Goal: Transaction & Acquisition: Purchase product/service

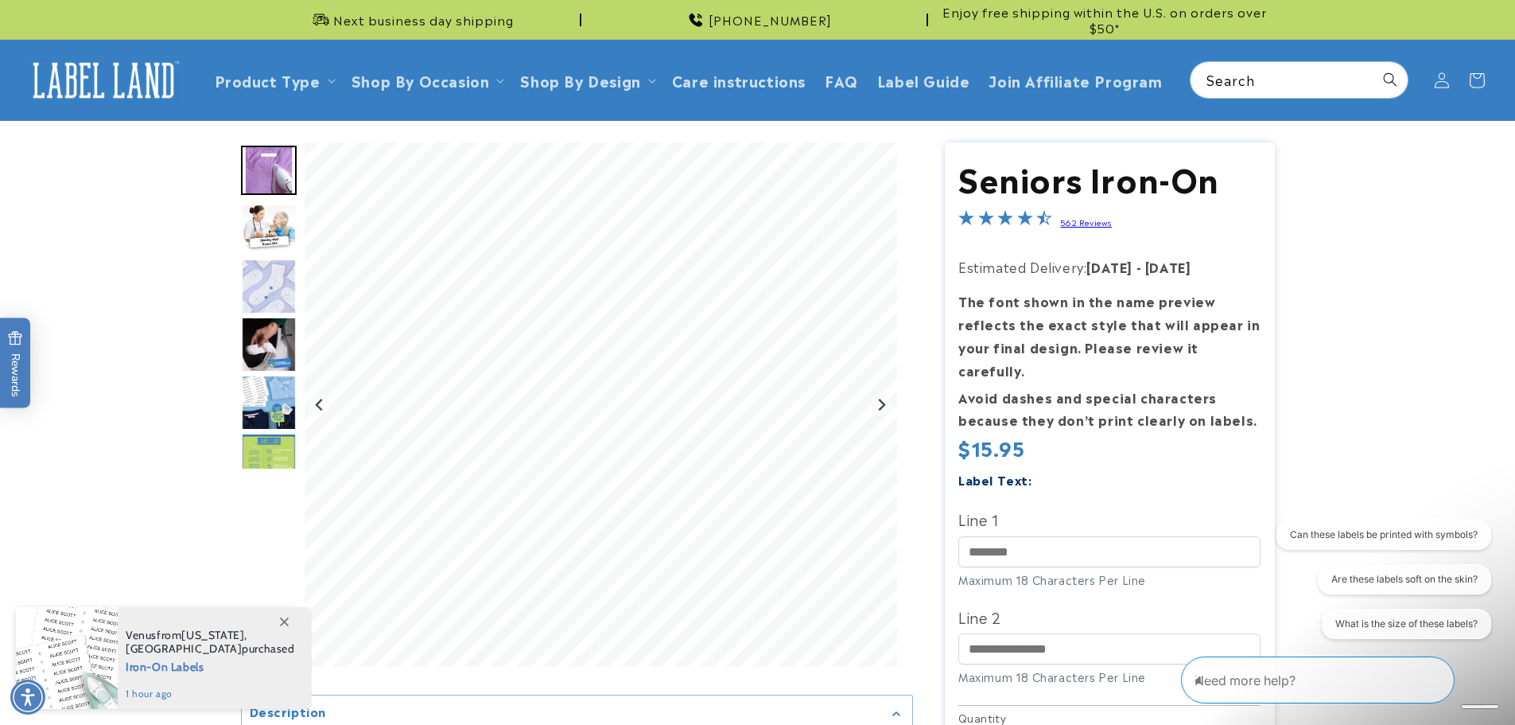
click at [277, 225] on img "Go to slide 2" at bounding box center [269, 228] width 56 height 49
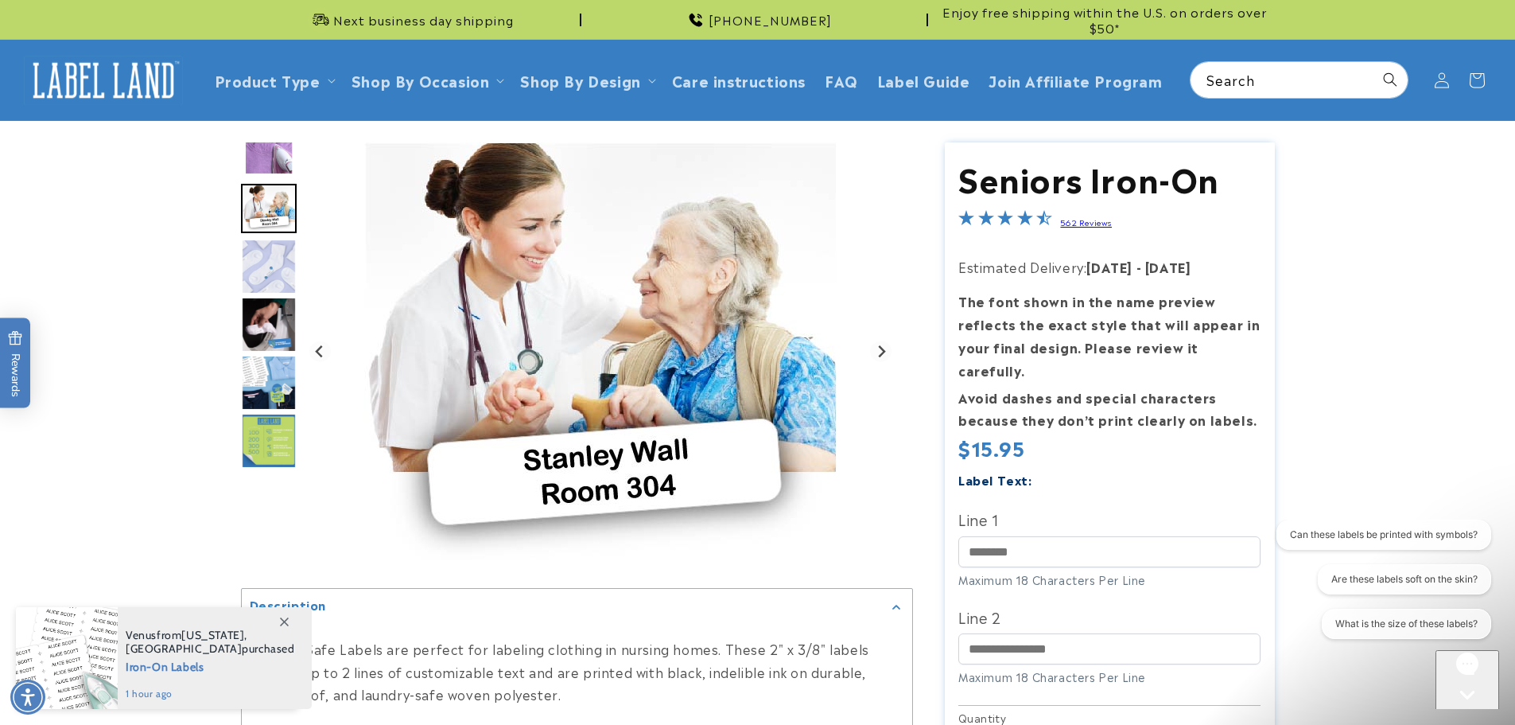
click at [269, 286] on img "Go to slide 3" at bounding box center [269, 267] width 56 height 56
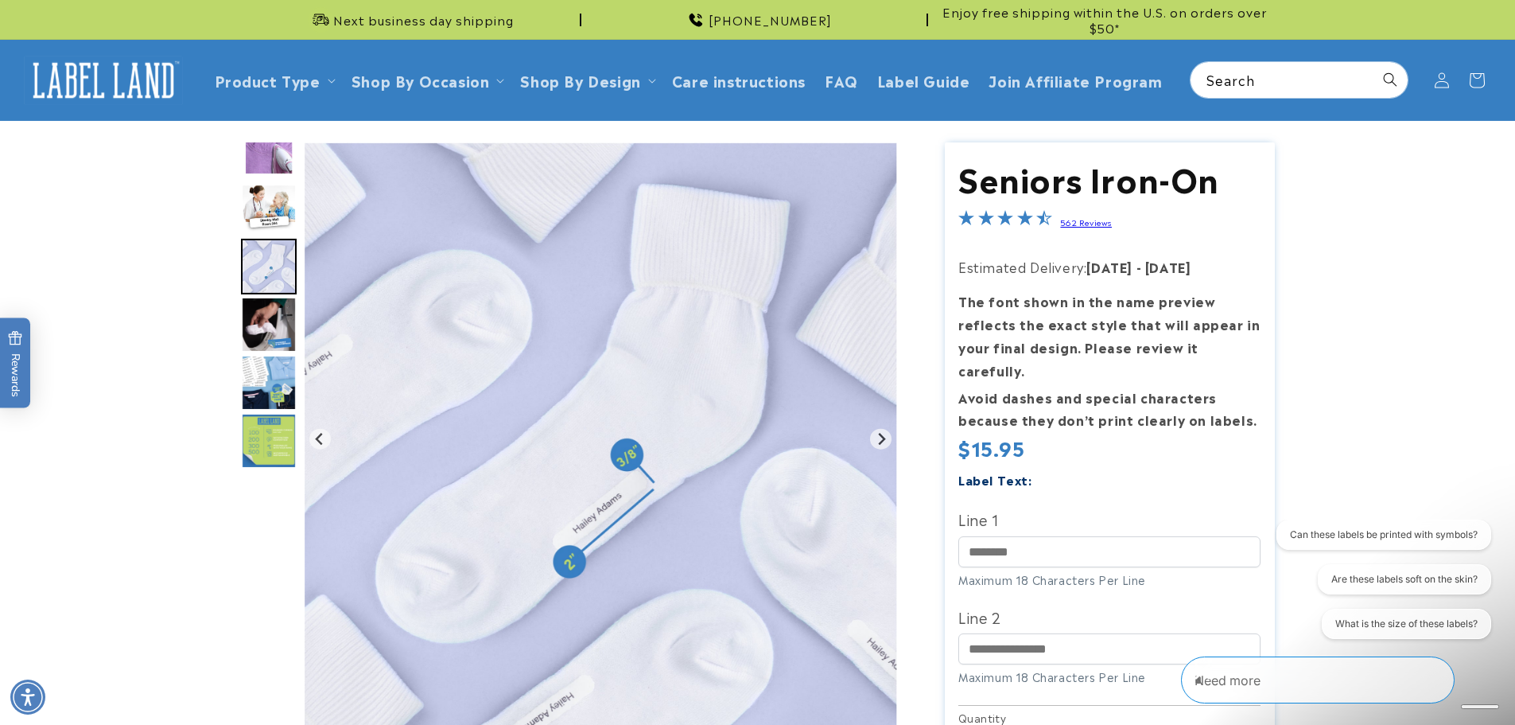
click at [265, 334] on img "Go to slide 4" at bounding box center [269, 325] width 56 height 56
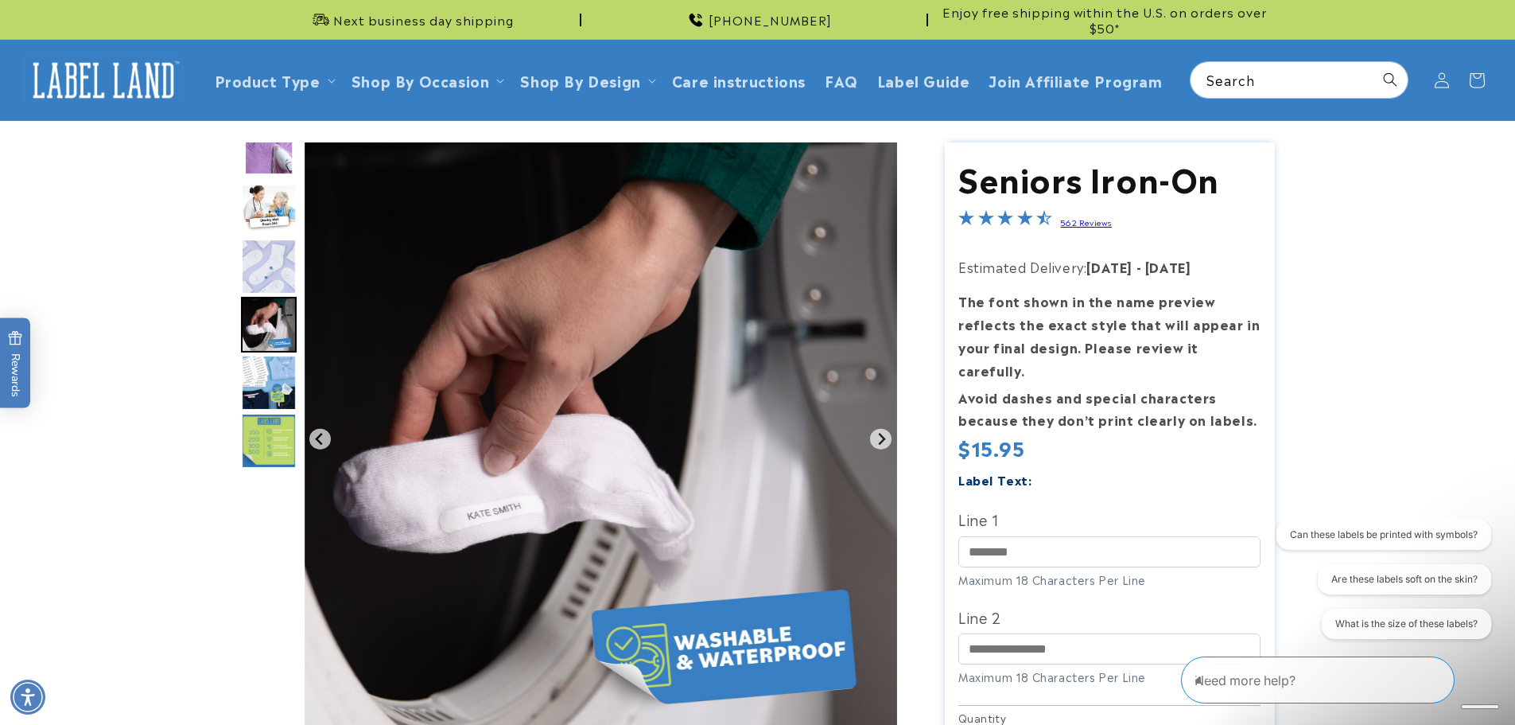
click at [263, 383] on img "Go to slide 5" at bounding box center [269, 383] width 56 height 56
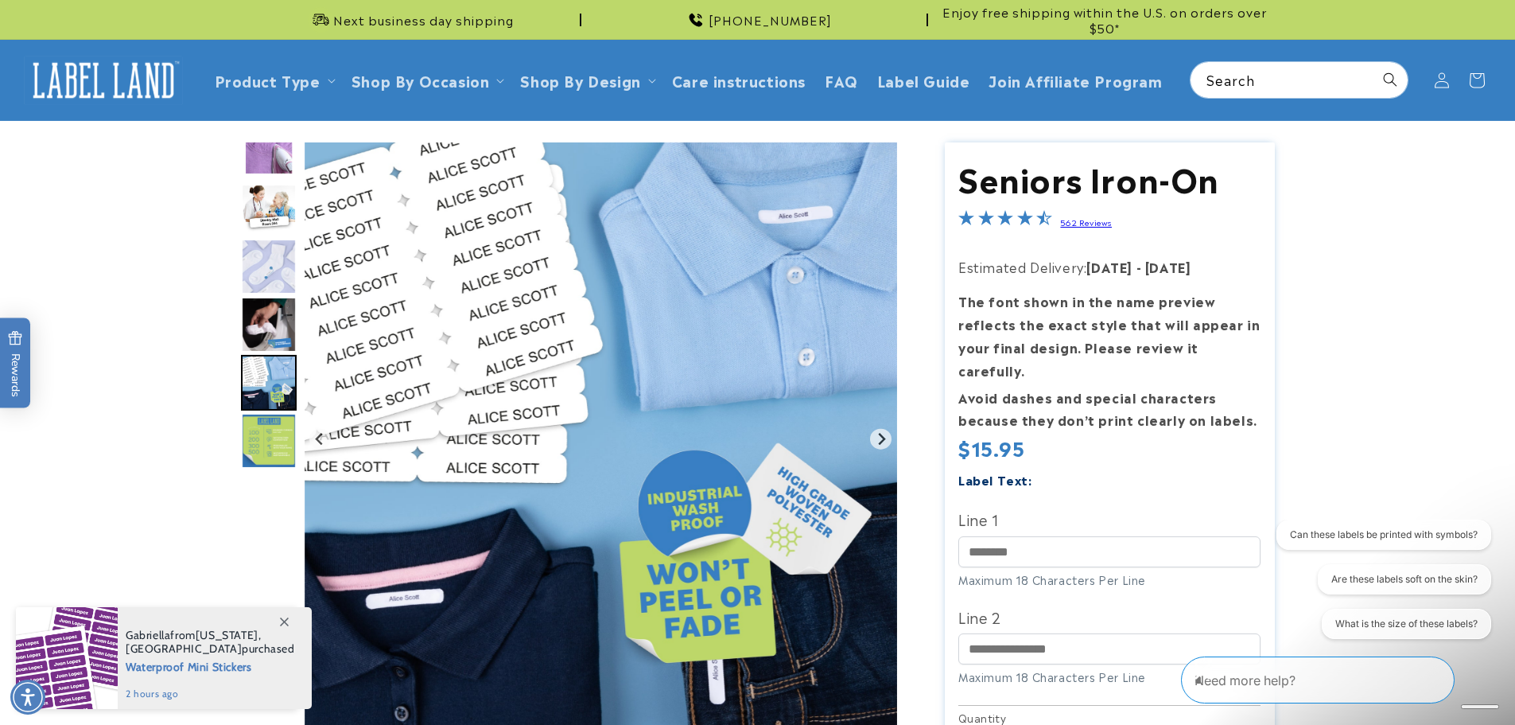
click at [259, 446] on img "Go to slide 6" at bounding box center [269, 441] width 56 height 56
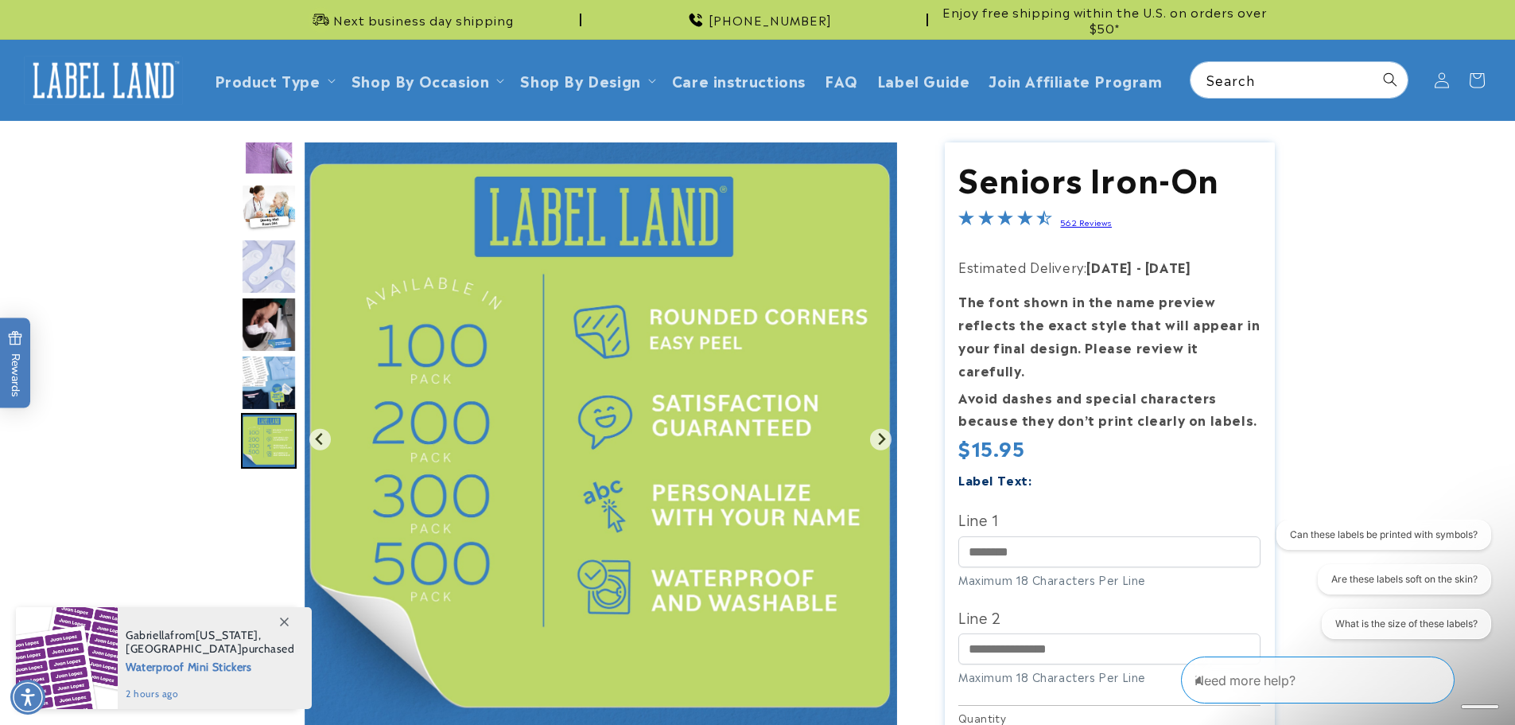
click at [208, 482] on div at bounding box center [758, 622] width 1114 height 961
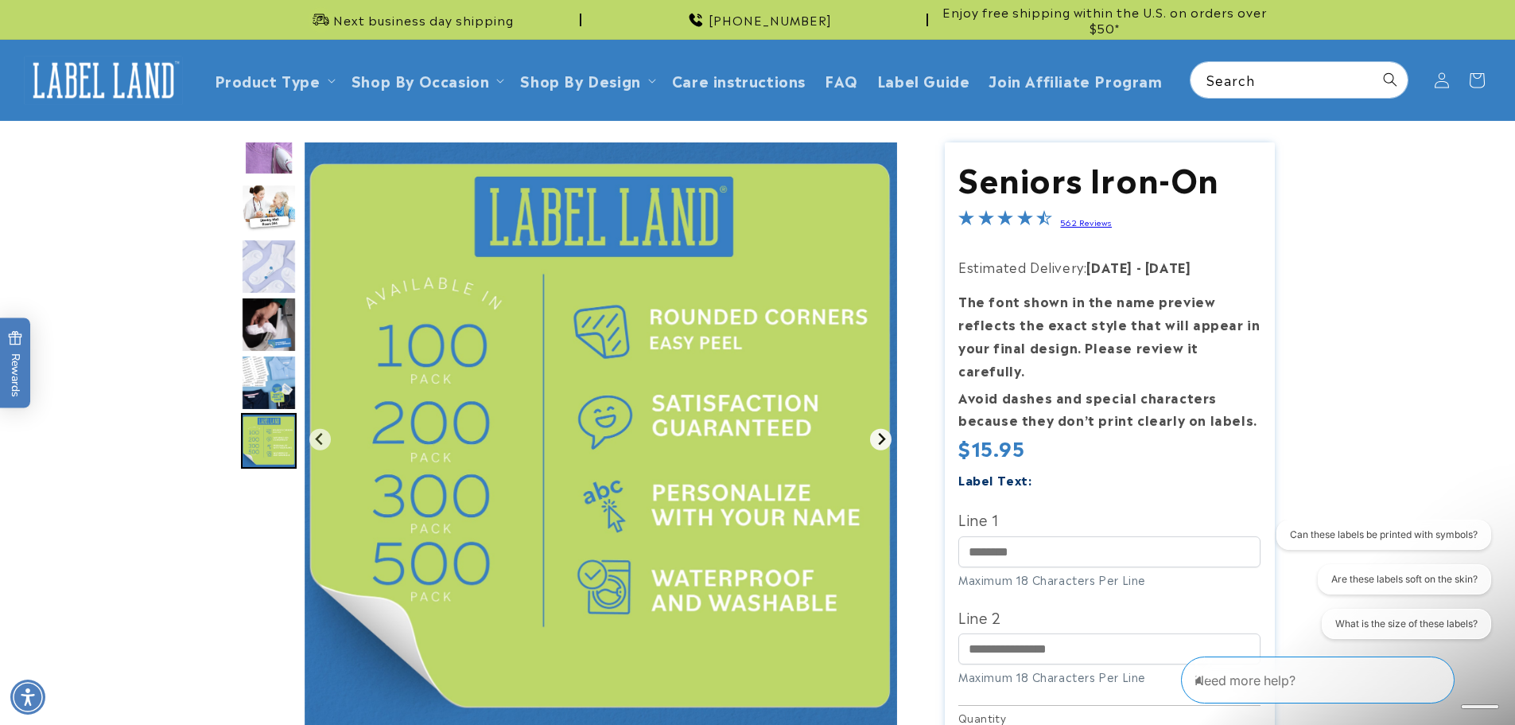
click at [885, 441] on icon "Go to first slide" at bounding box center [881, 439] width 13 height 13
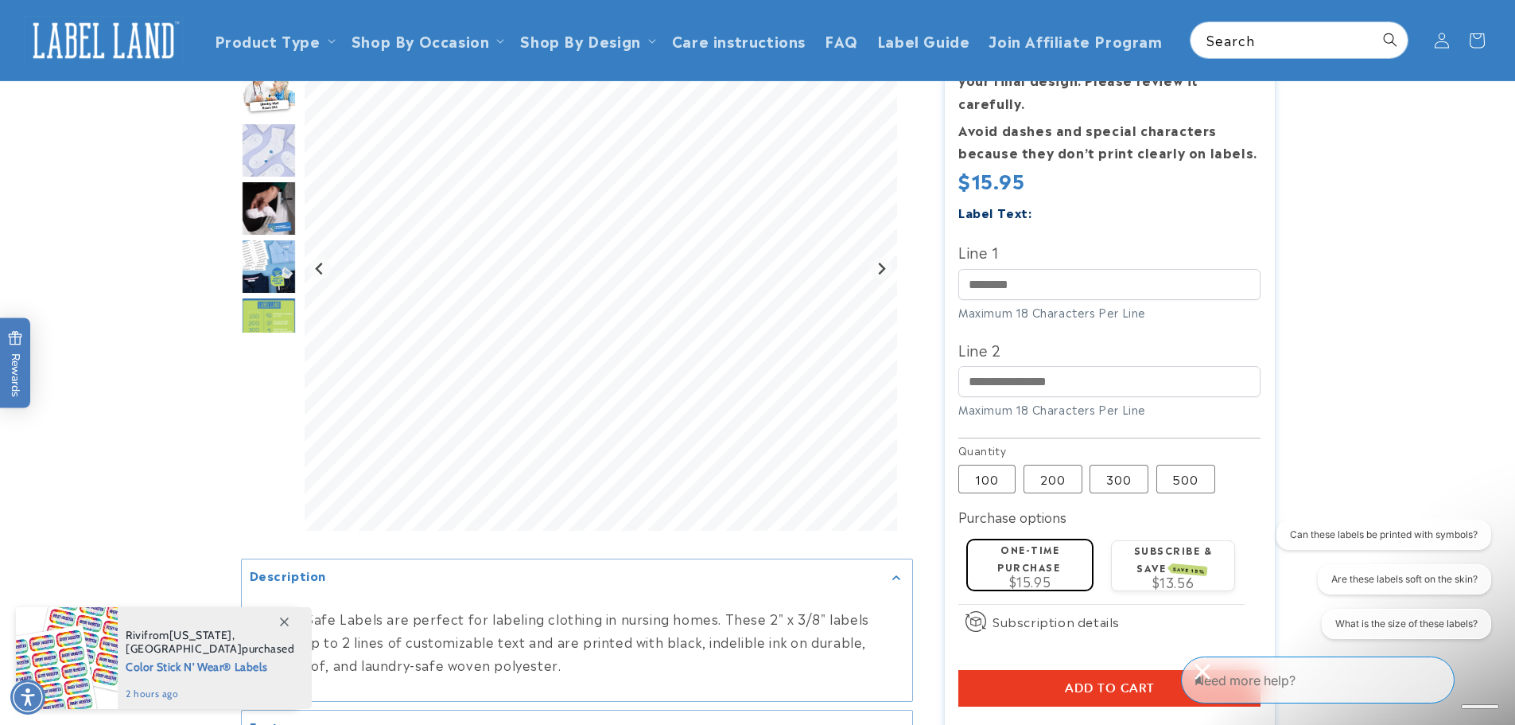
scroll to position [239, 0]
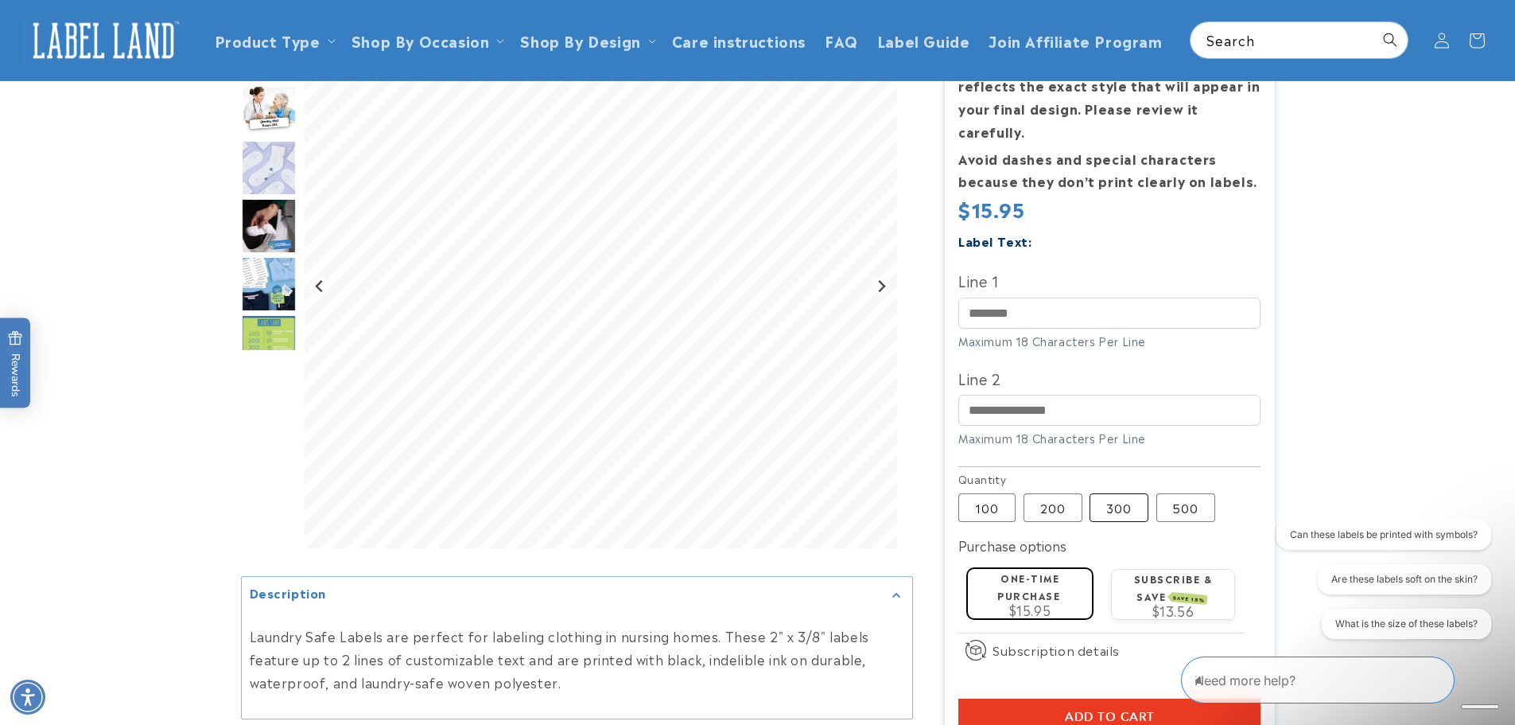
click at [1118, 493] on label "300 Variant sold out or unavailable" at bounding box center [1119, 507] width 59 height 29
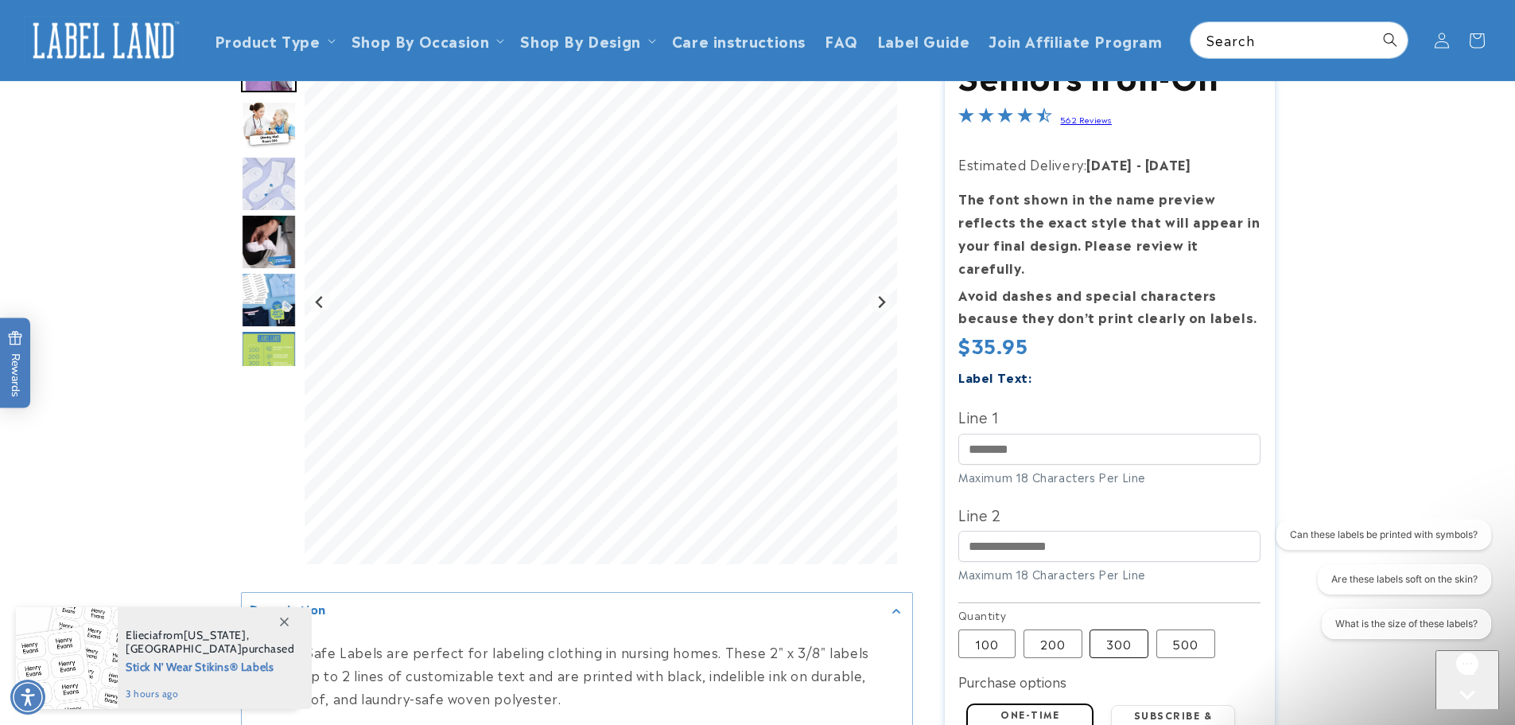
scroll to position [80, 0]
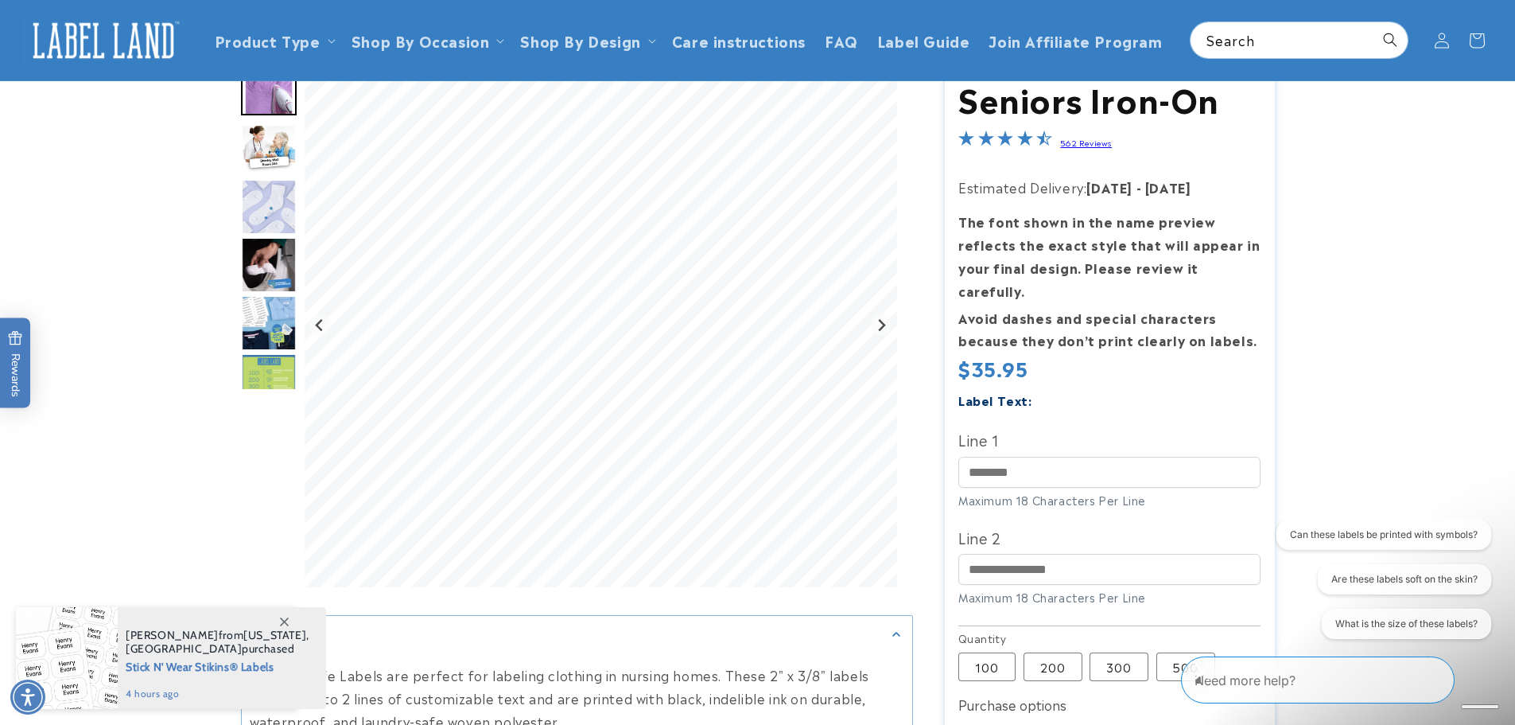
click at [1004, 426] on label "Line 1" at bounding box center [1110, 438] width 302 height 25
click at [1004, 457] on input "Line 1" at bounding box center [1110, 472] width 302 height 31
click at [997, 457] on input "Line 1" at bounding box center [1110, 472] width 302 height 31
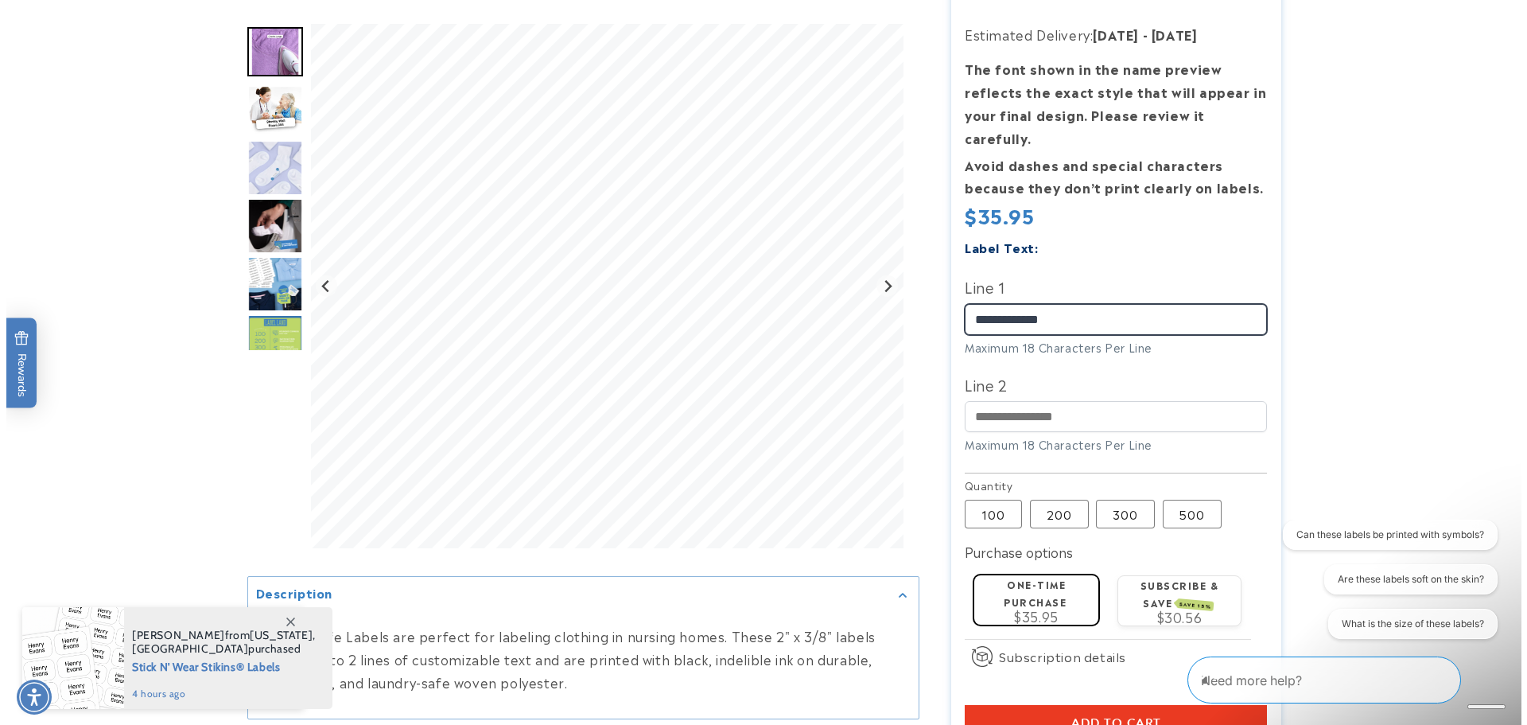
scroll to position [318, 0]
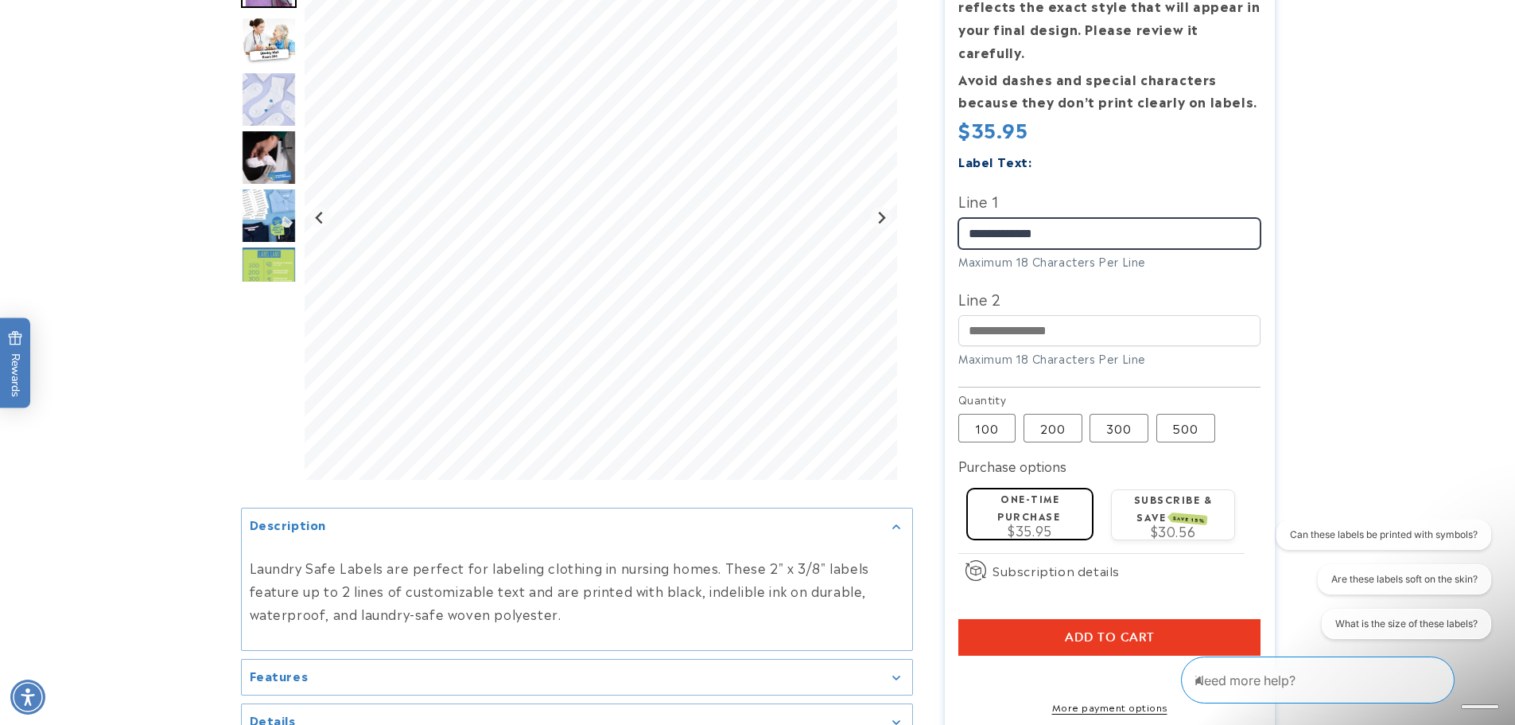
type input "**********"
click at [1091, 630] on span "Add to cart" at bounding box center [1110, 637] width 90 height 14
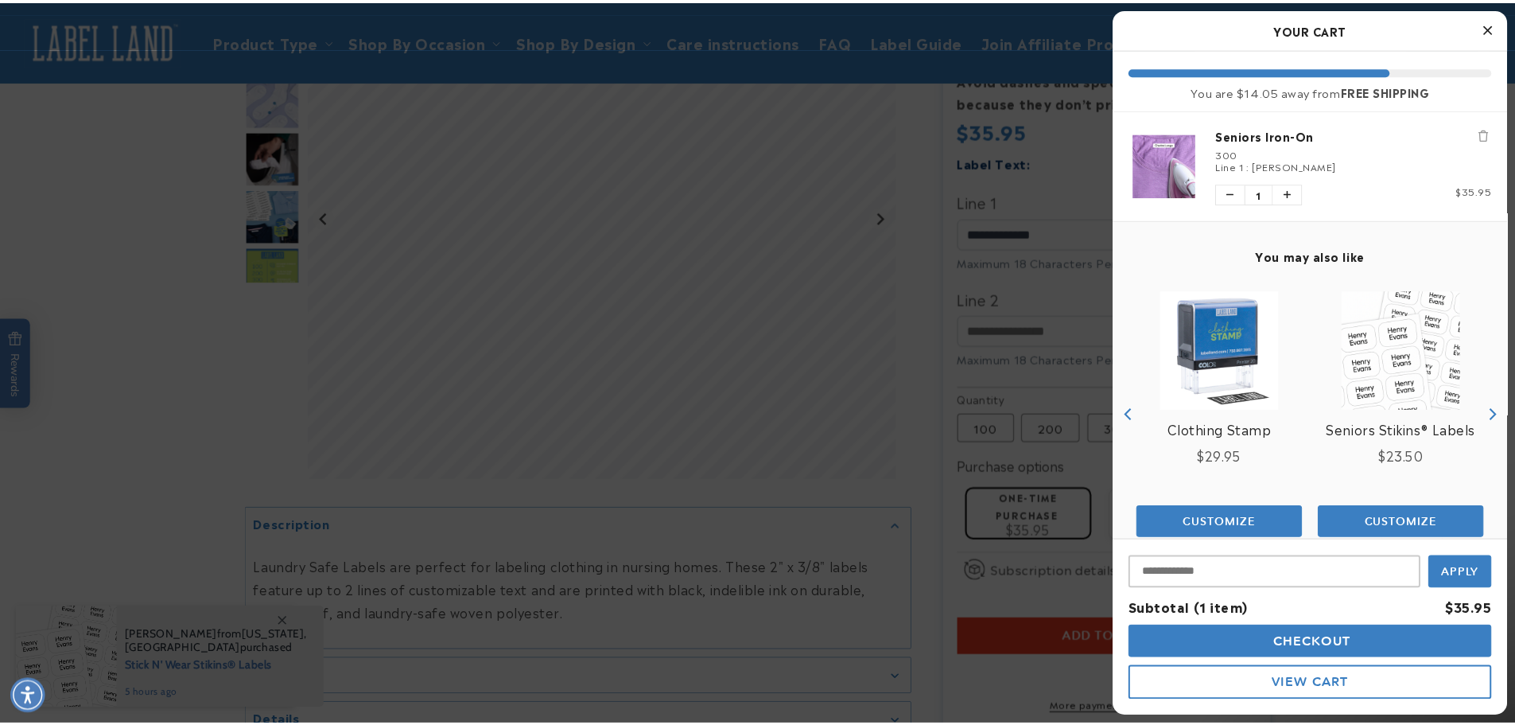
scroll to position [30, 0]
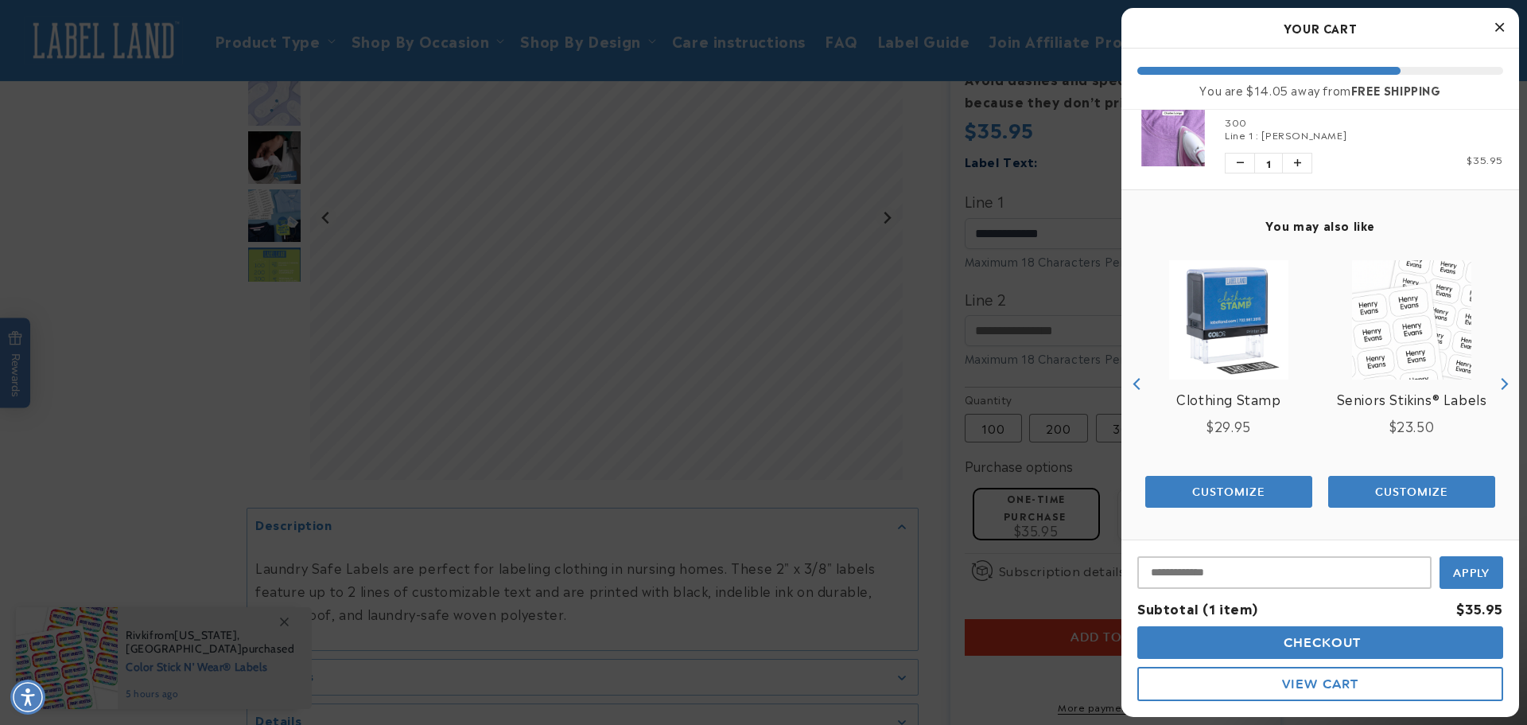
click at [1496, 31] on icon "Close Cart" at bounding box center [1499, 27] width 9 height 14
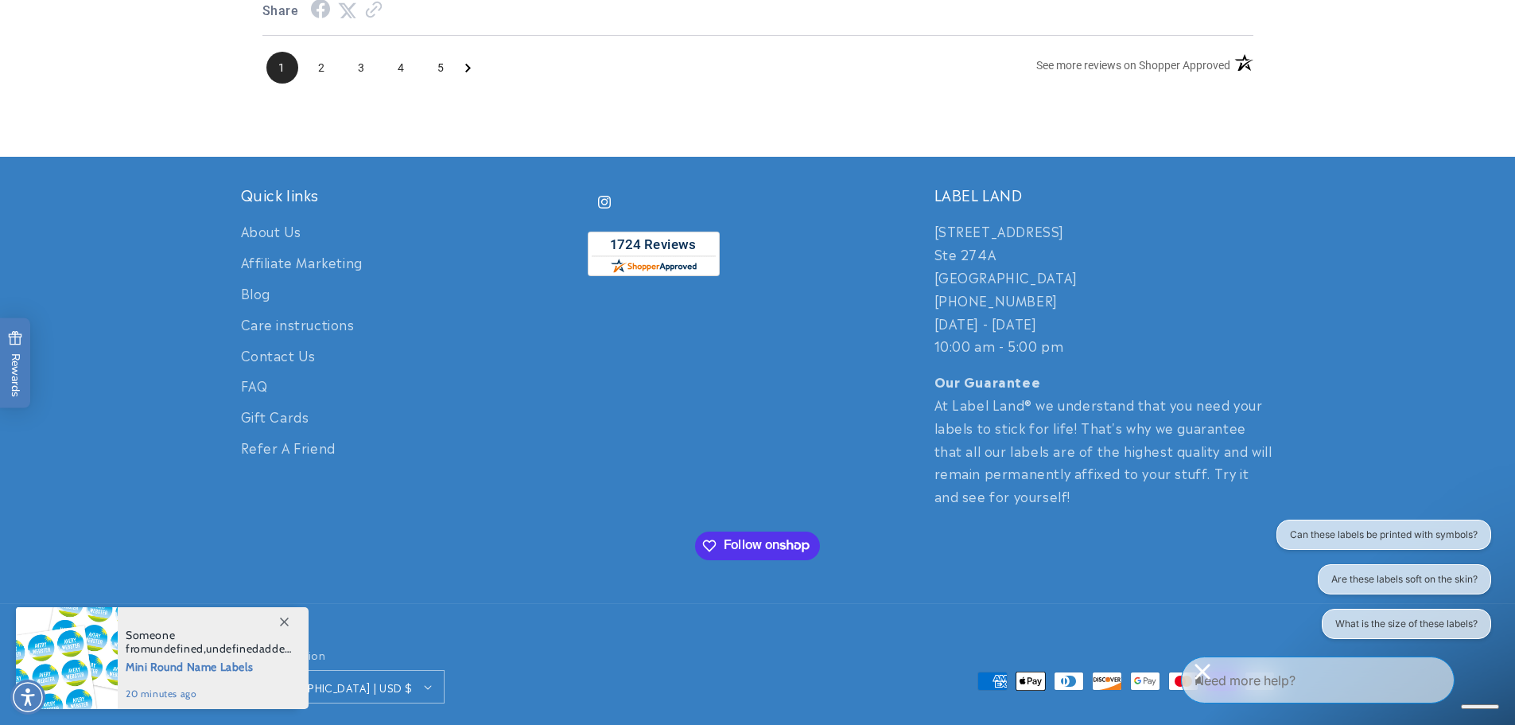
scroll to position [2545, 0]
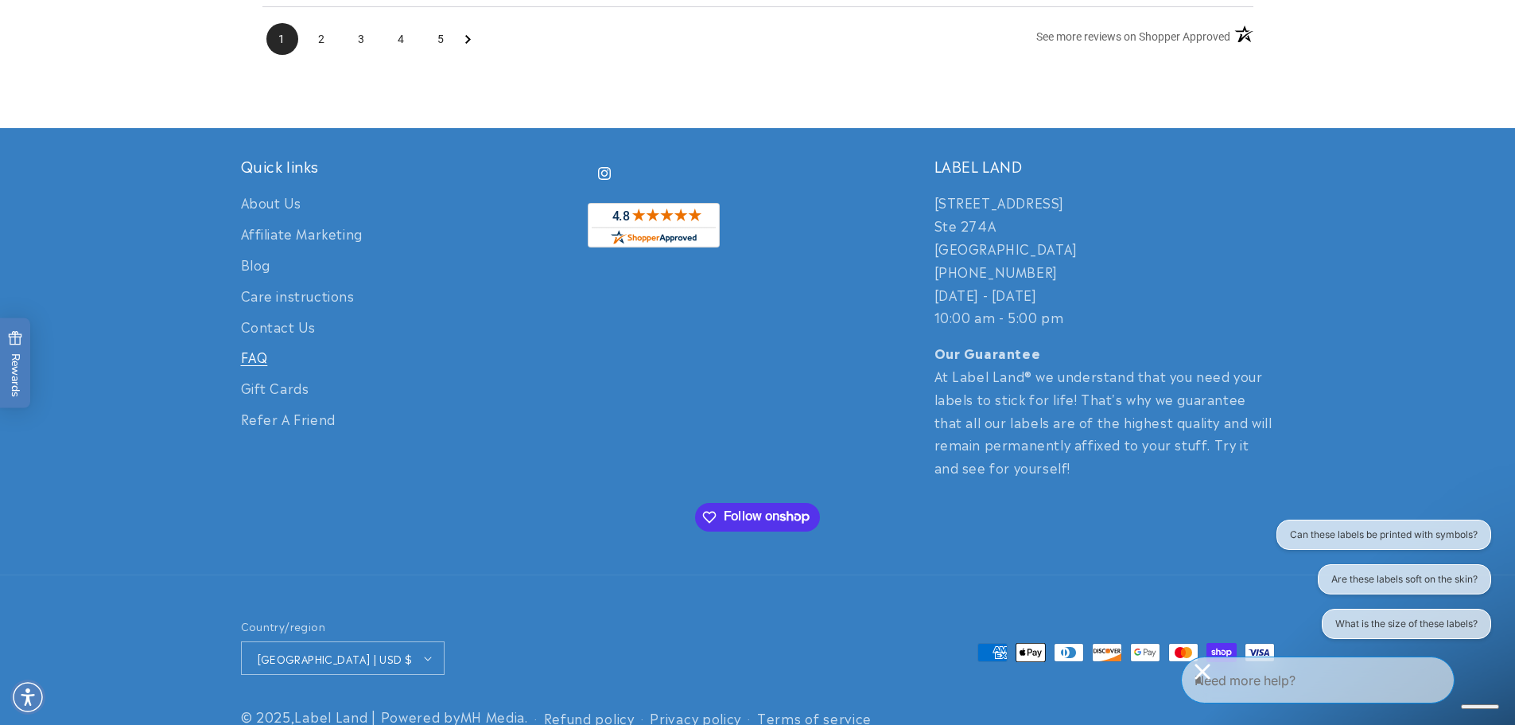
click at [257, 349] on link "FAQ" at bounding box center [254, 356] width 27 height 31
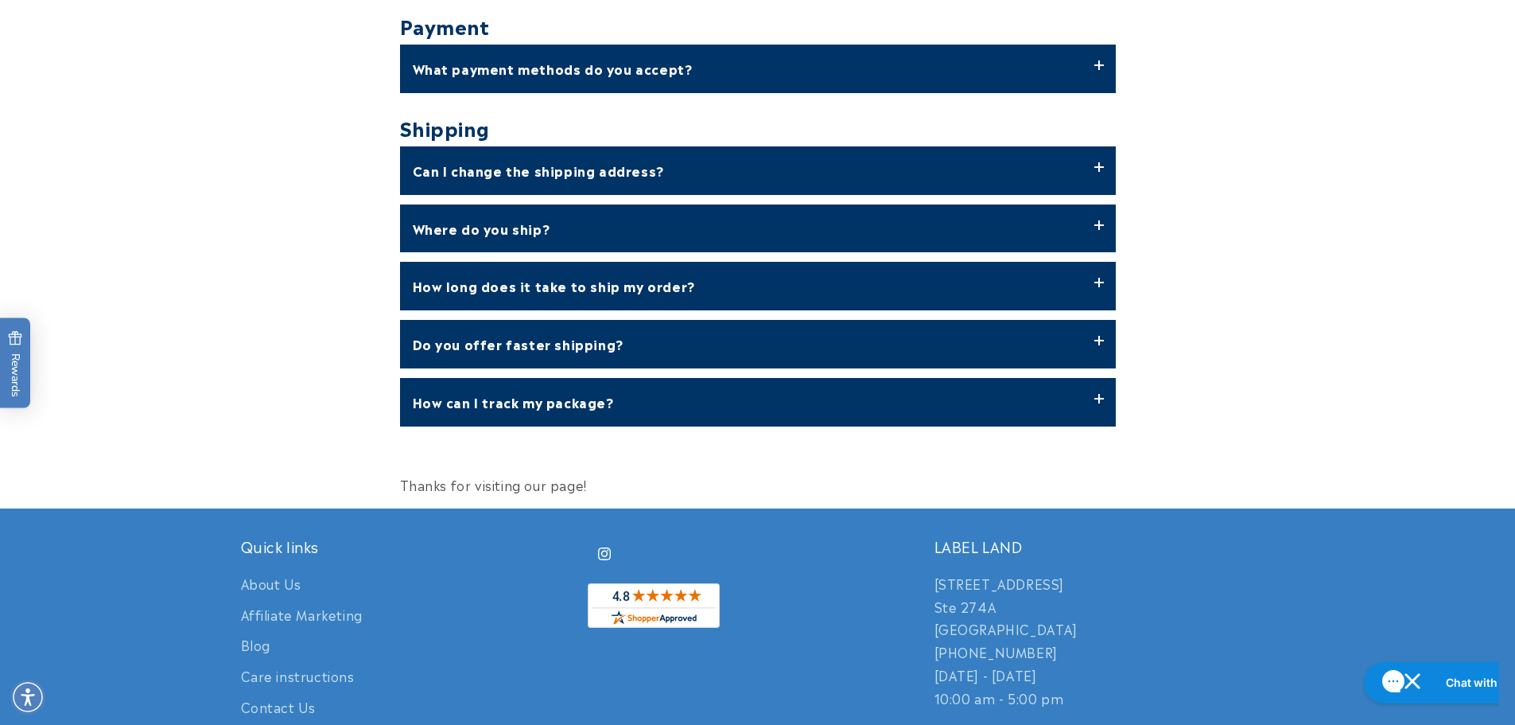
scroll to position [636, 0]
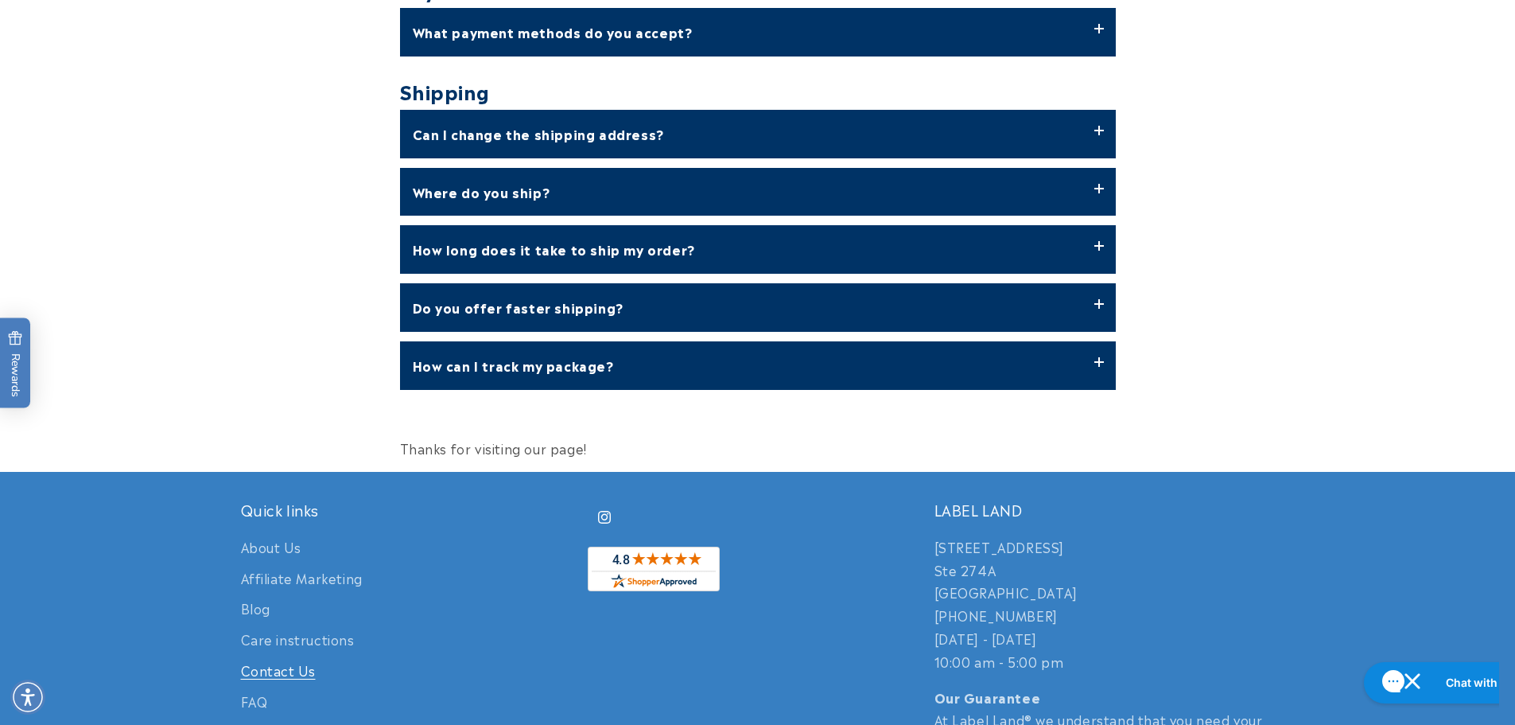
click at [286, 669] on link "Contact Us" at bounding box center [278, 670] width 75 height 31
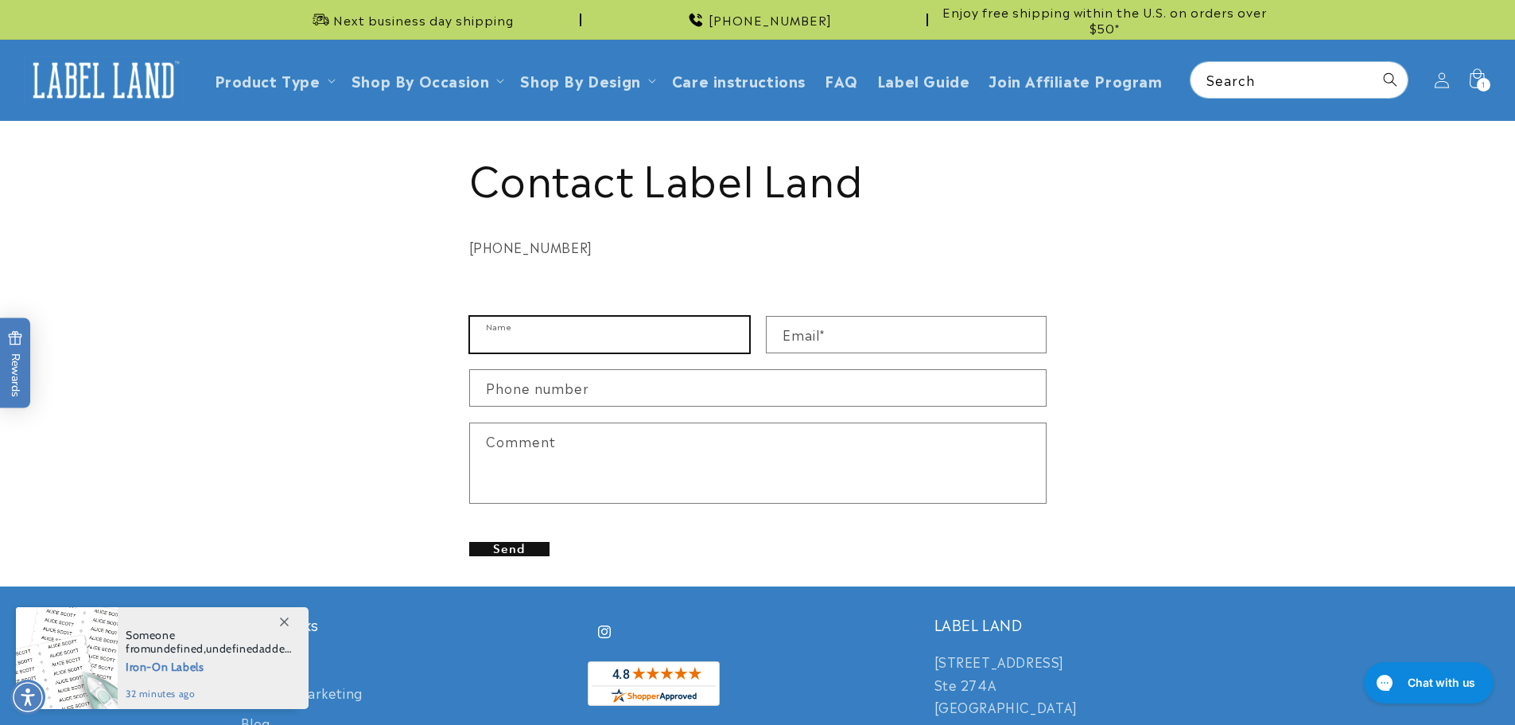
click at [514, 325] on input "Name" at bounding box center [609, 335] width 279 height 36
click at [535, 331] on input "Name" at bounding box center [609, 335] width 279 height 36
type input "**********"
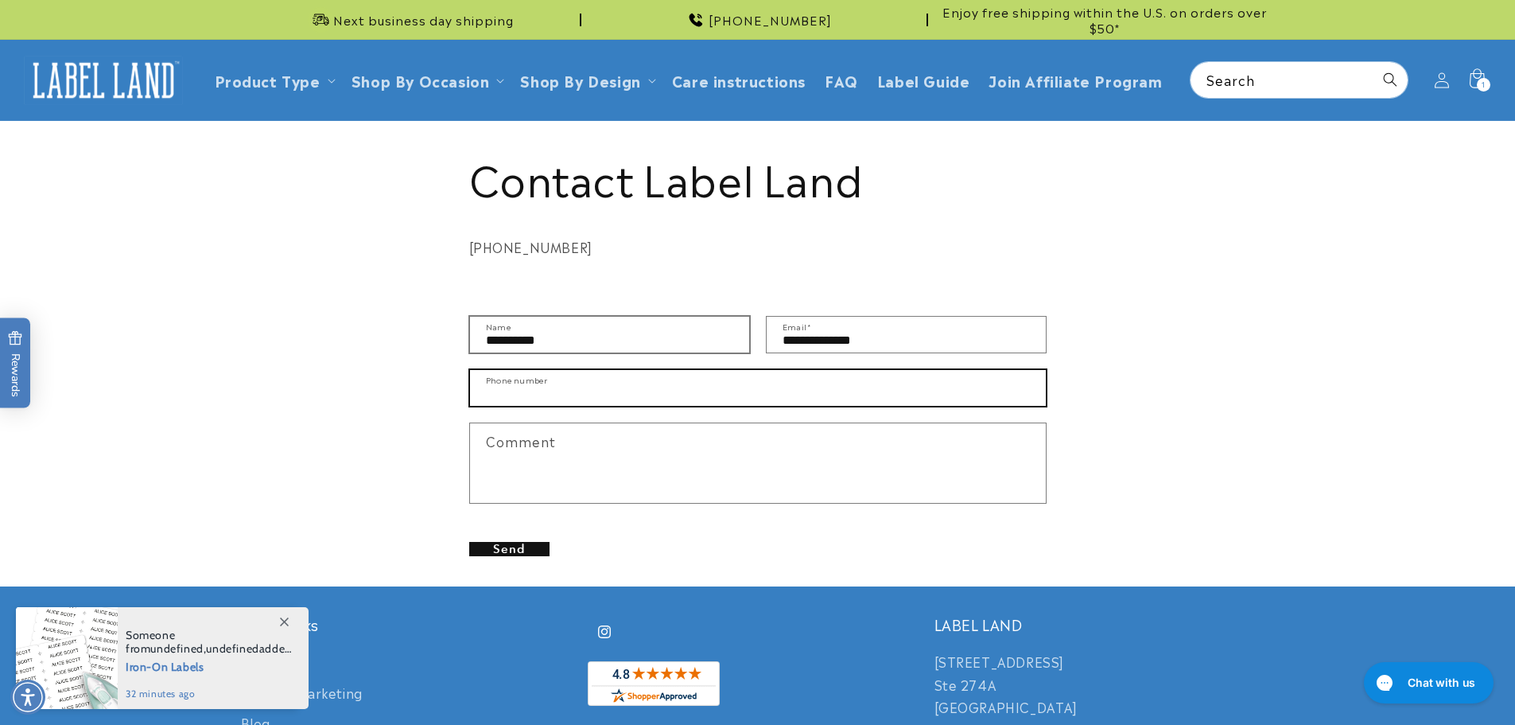
type input "**********"
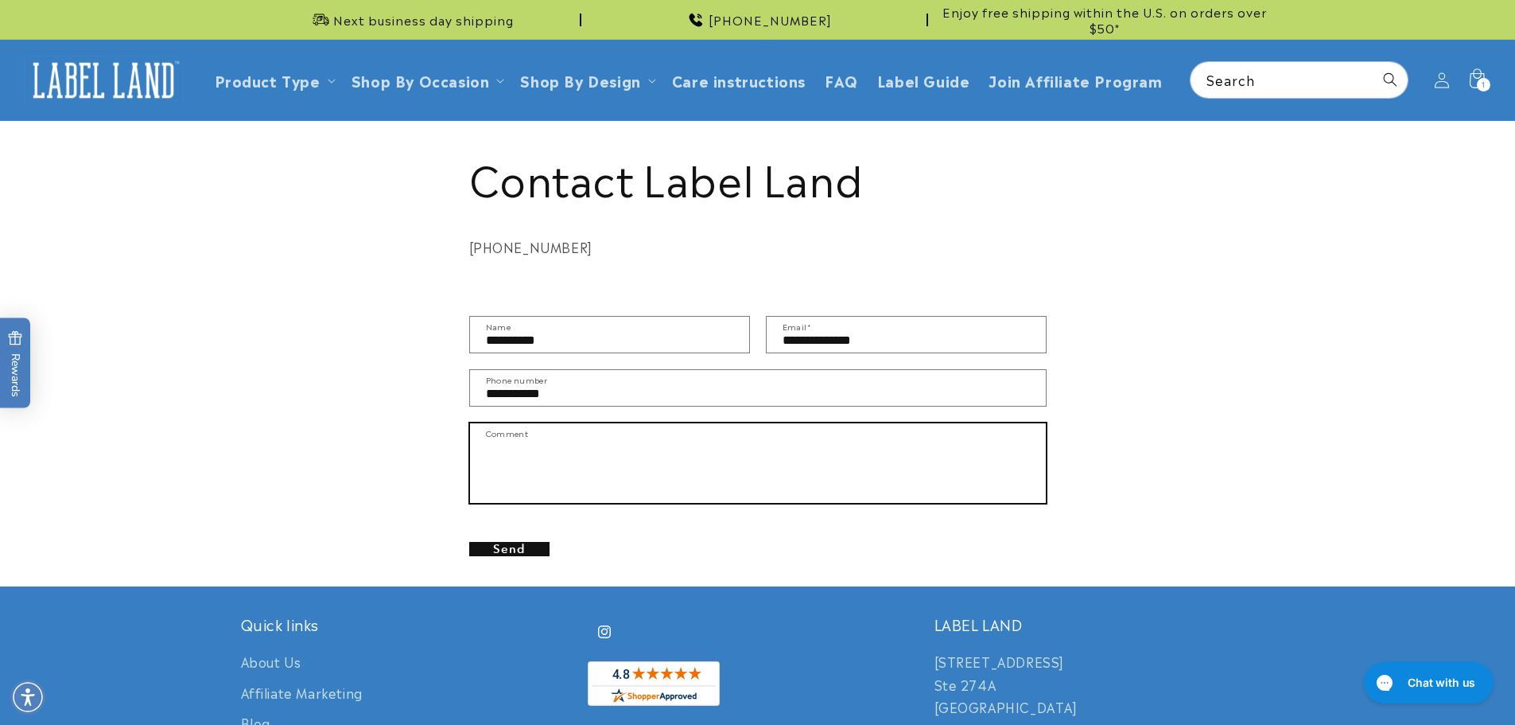
click at [542, 442] on textarea "Comment" at bounding box center [758, 463] width 576 height 80
click at [552, 457] on textarea "**********" at bounding box center [758, 463] width 576 height 80
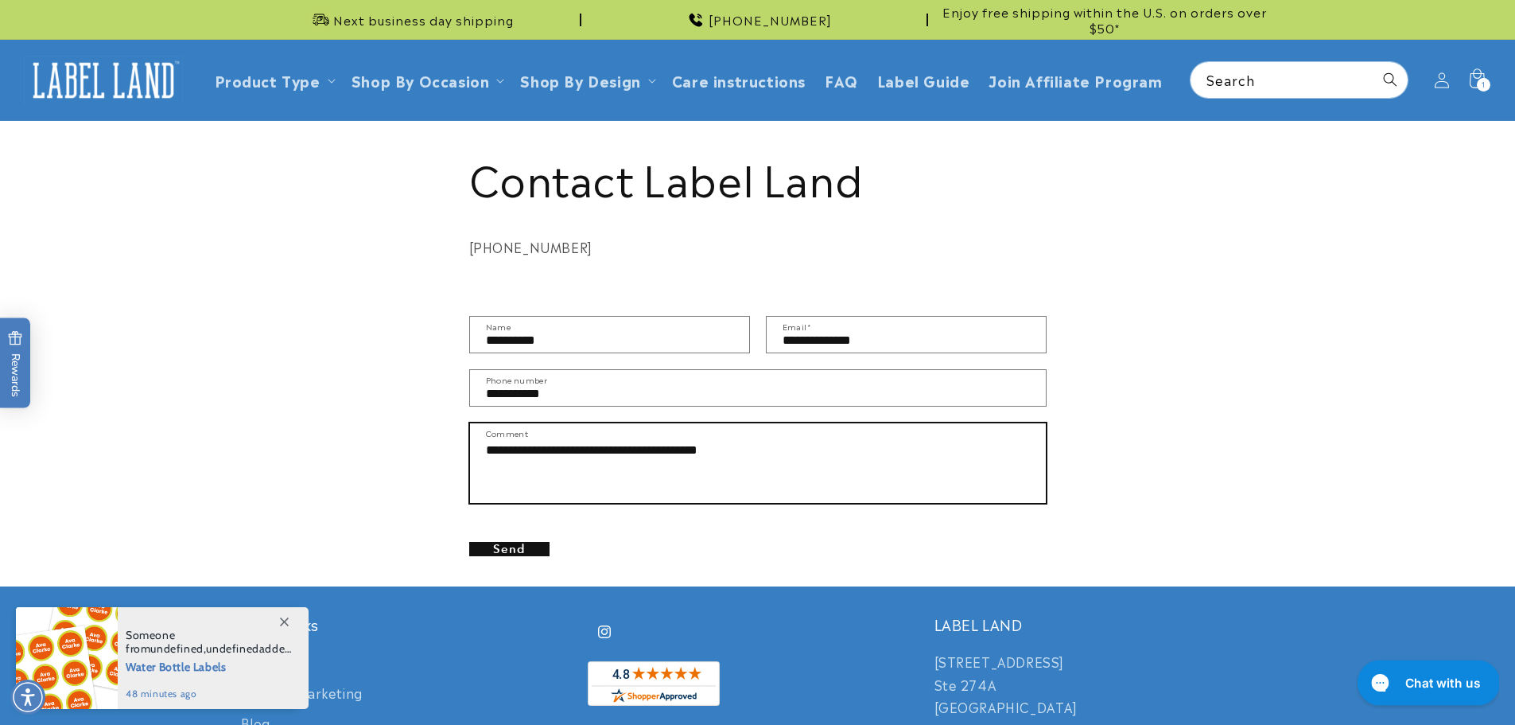
type textarea "**********"
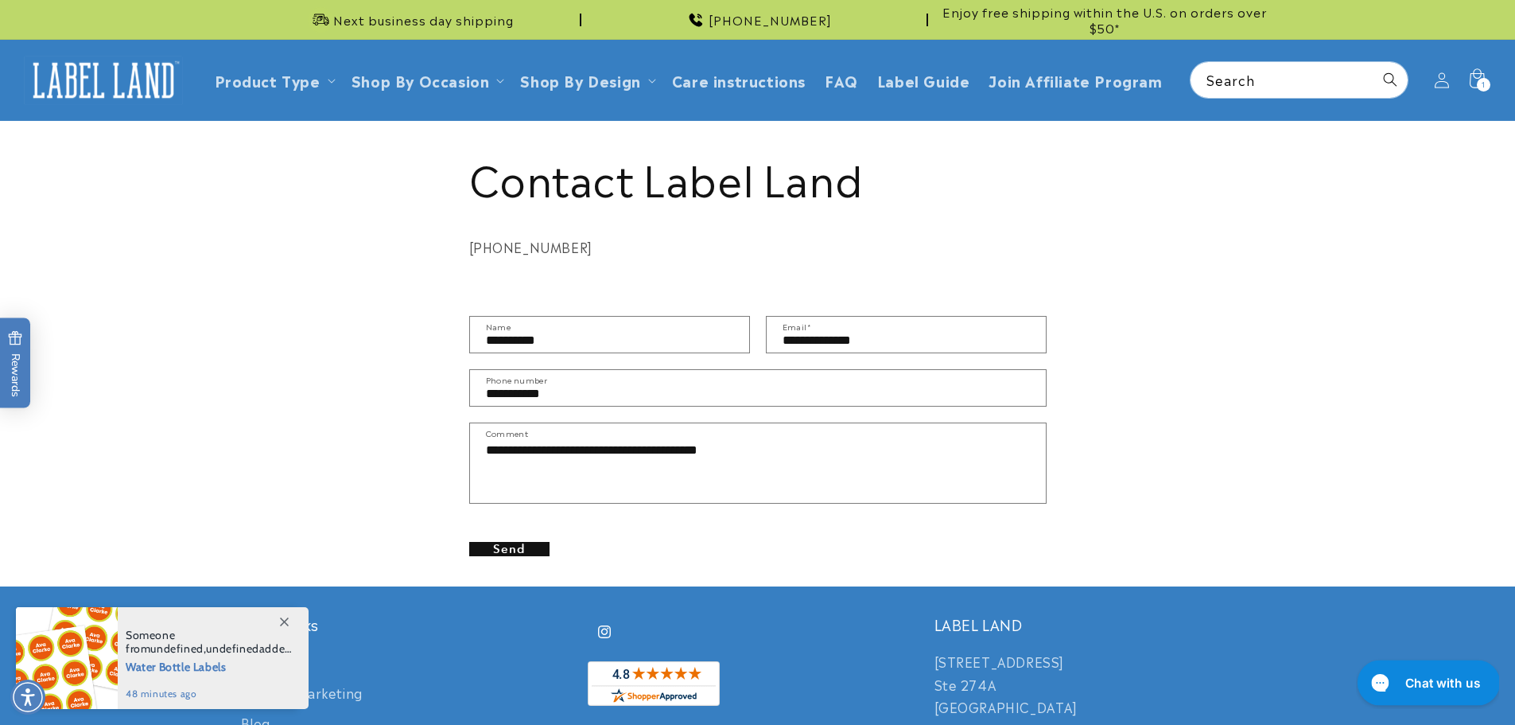
click at [1416, 693] on button "Chat with us" at bounding box center [1428, 681] width 143 height 45
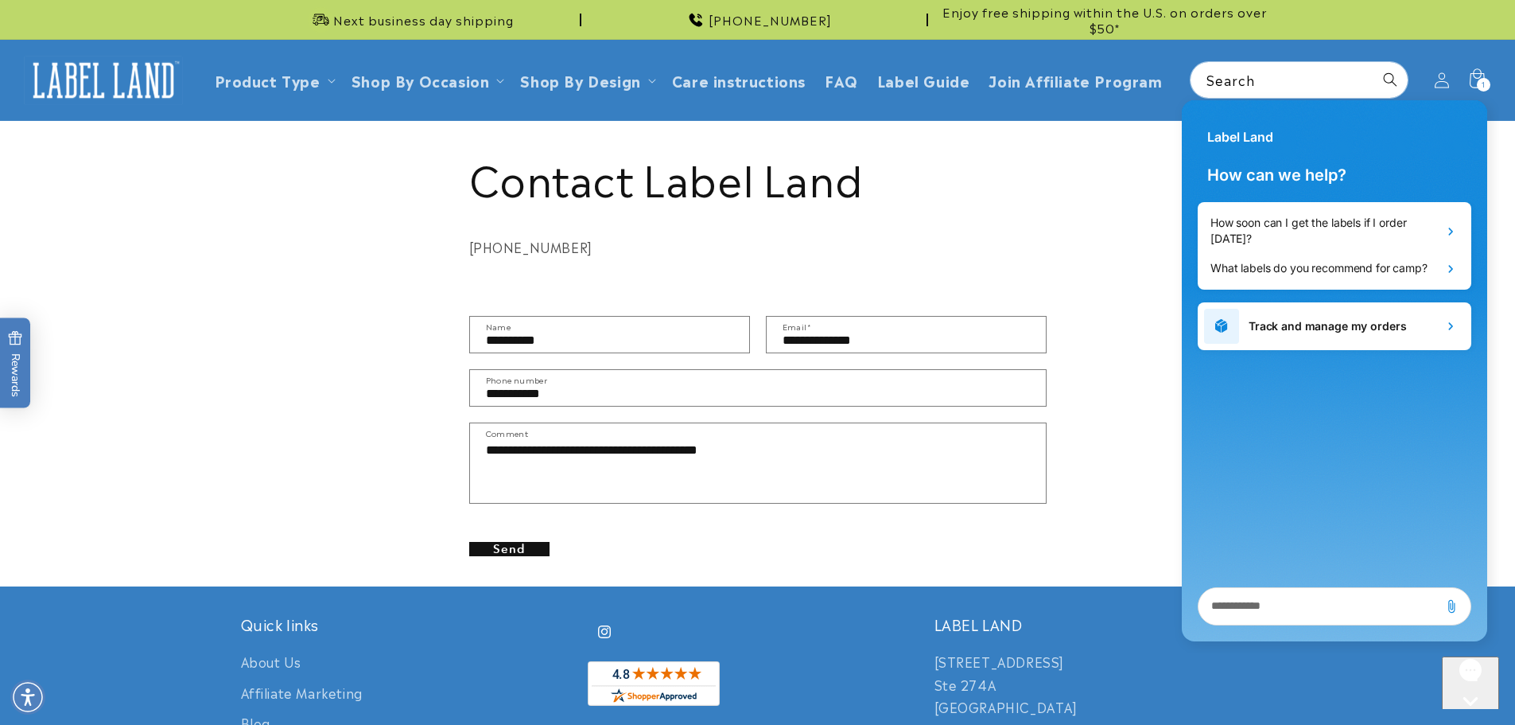
click at [1254, 616] on textarea "live chat message input" at bounding box center [1318, 606] width 227 height 37
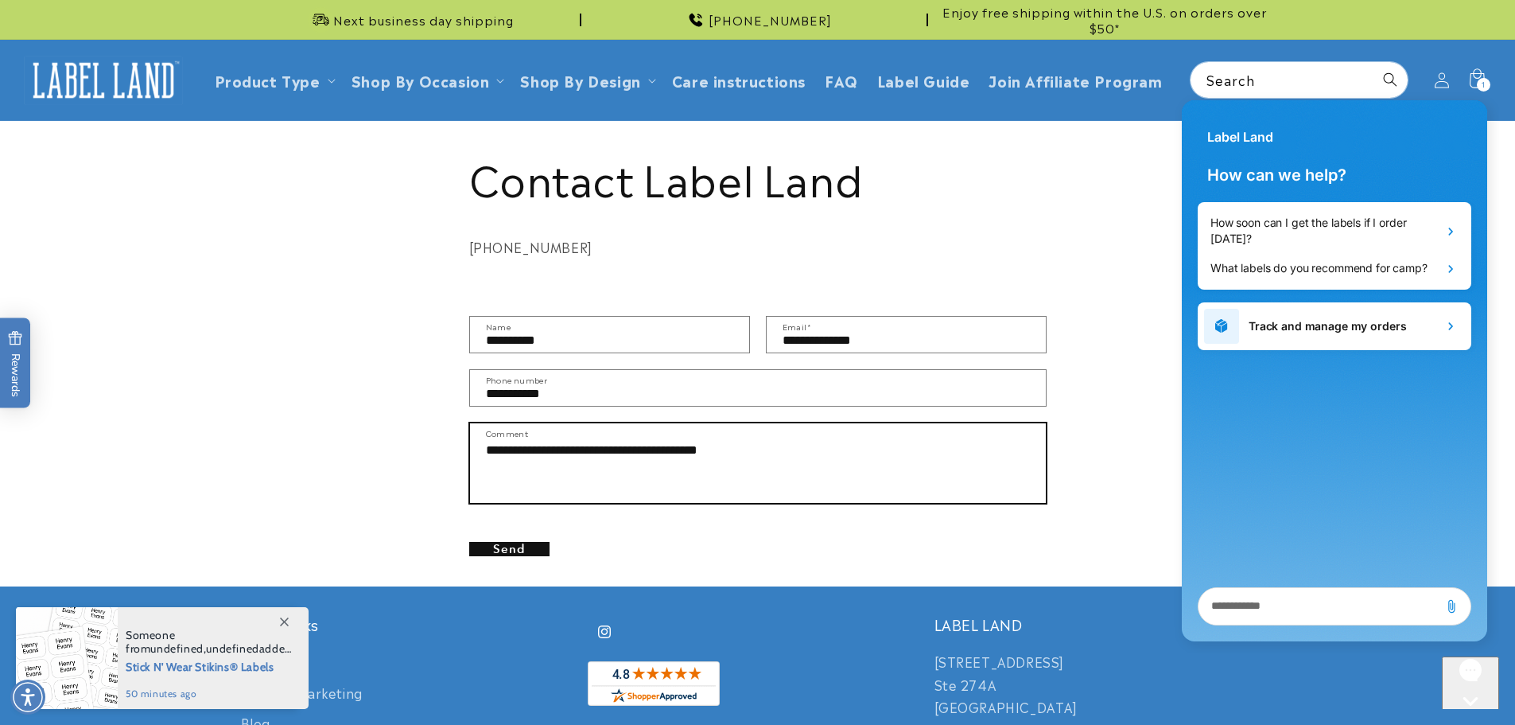
drag, startPoint x: 486, startPoint y: 451, endPoint x: 801, endPoint y: 472, distance: 315.7
click at [803, 471] on body "Skip to main content Enable accessibility for low vision Open the accessibility…" at bounding box center [757, 675] width 1515 height 1351
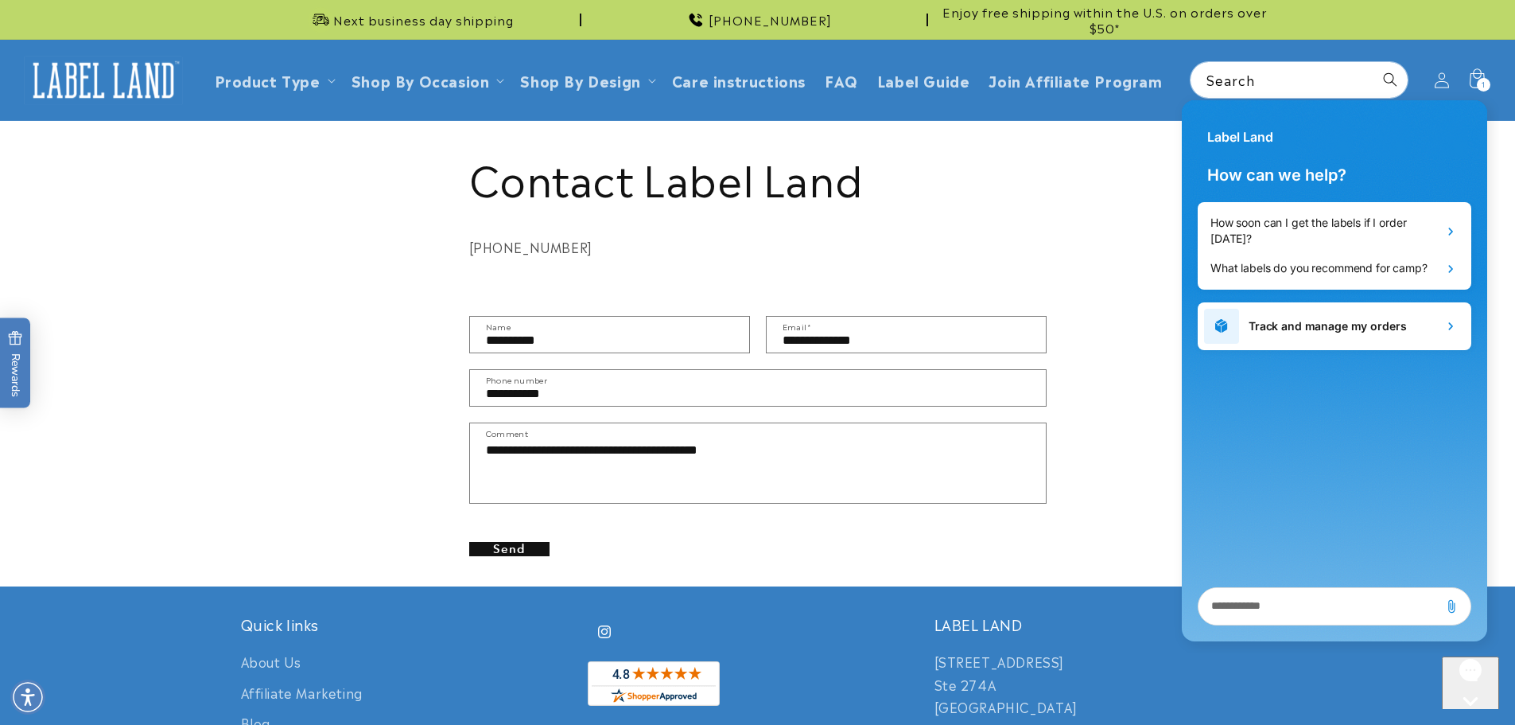
click at [1223, 605] on textarea "live chat message input" at bounding box center [1318, 606] width 227 height 37
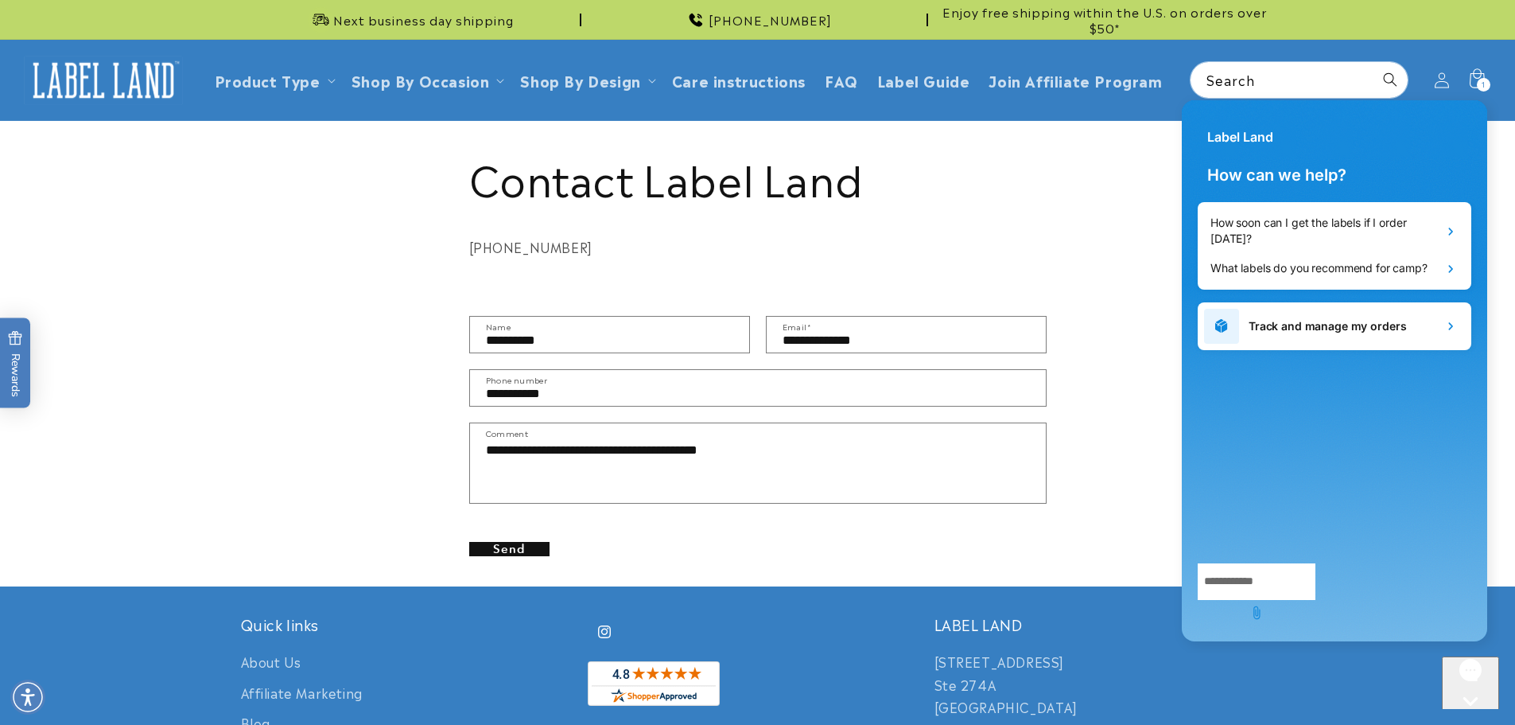
paste textarea "**********"
type textarea "**********"
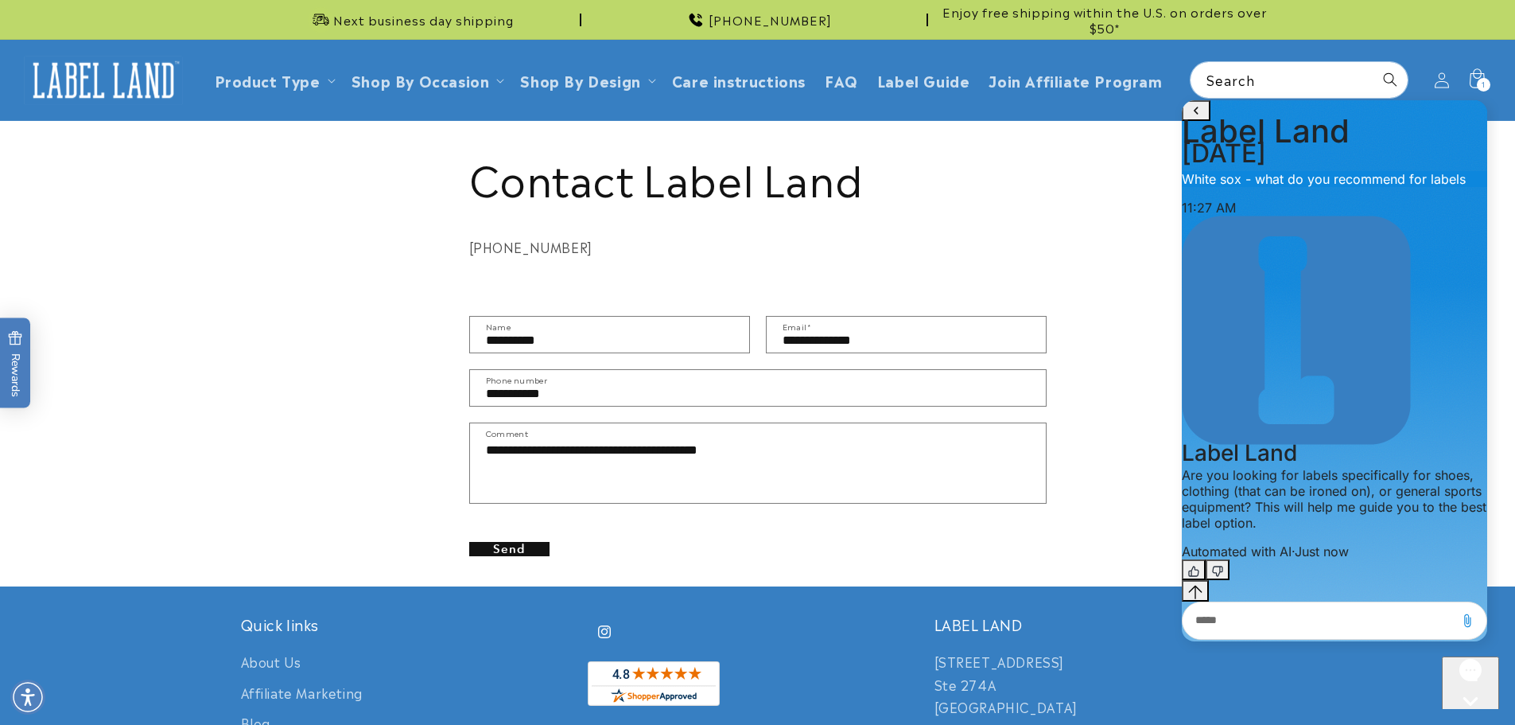
click at [1246, 605] on textarea "live chat message input" at bounding box center [1318, 620] width 259 height 37
type textarea "**********"
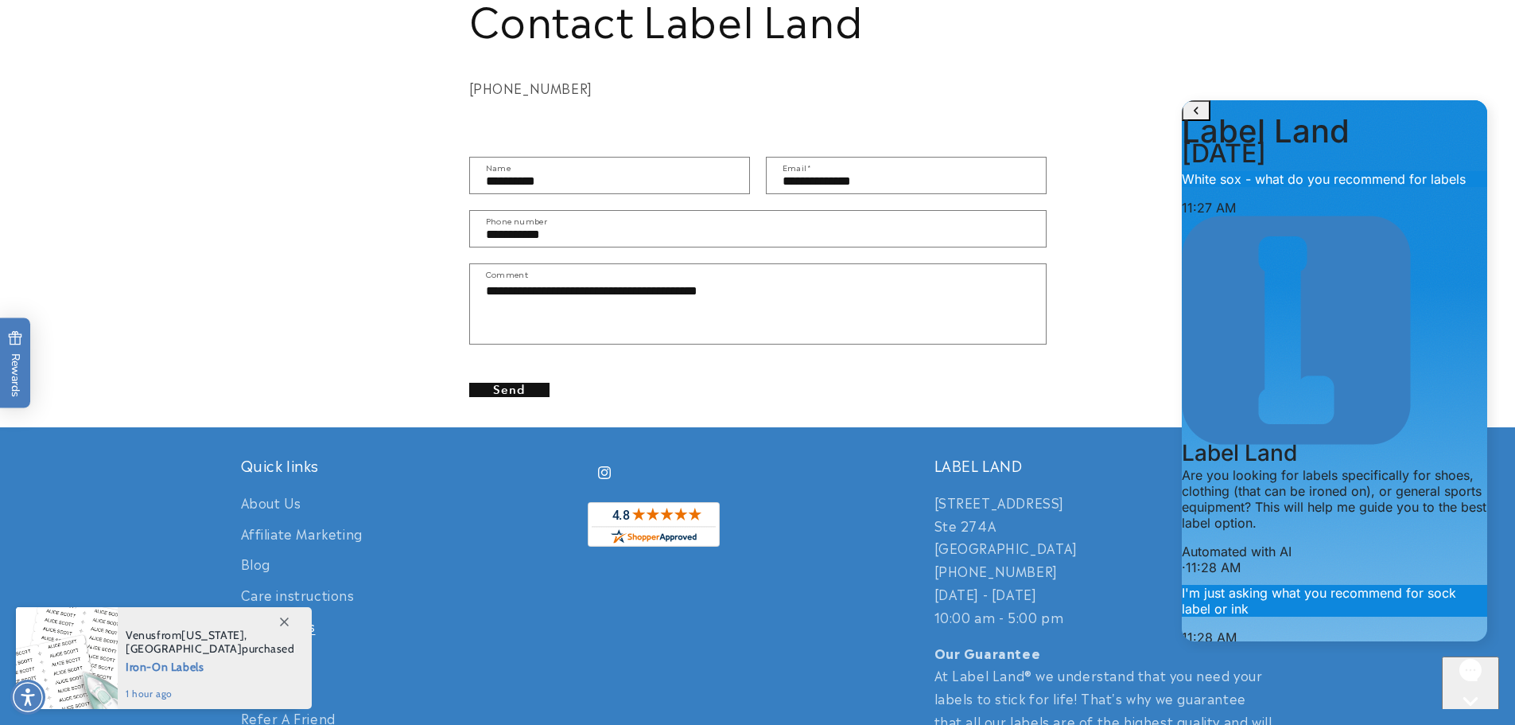
scroll to position [228, 0]
type textarea "**********"
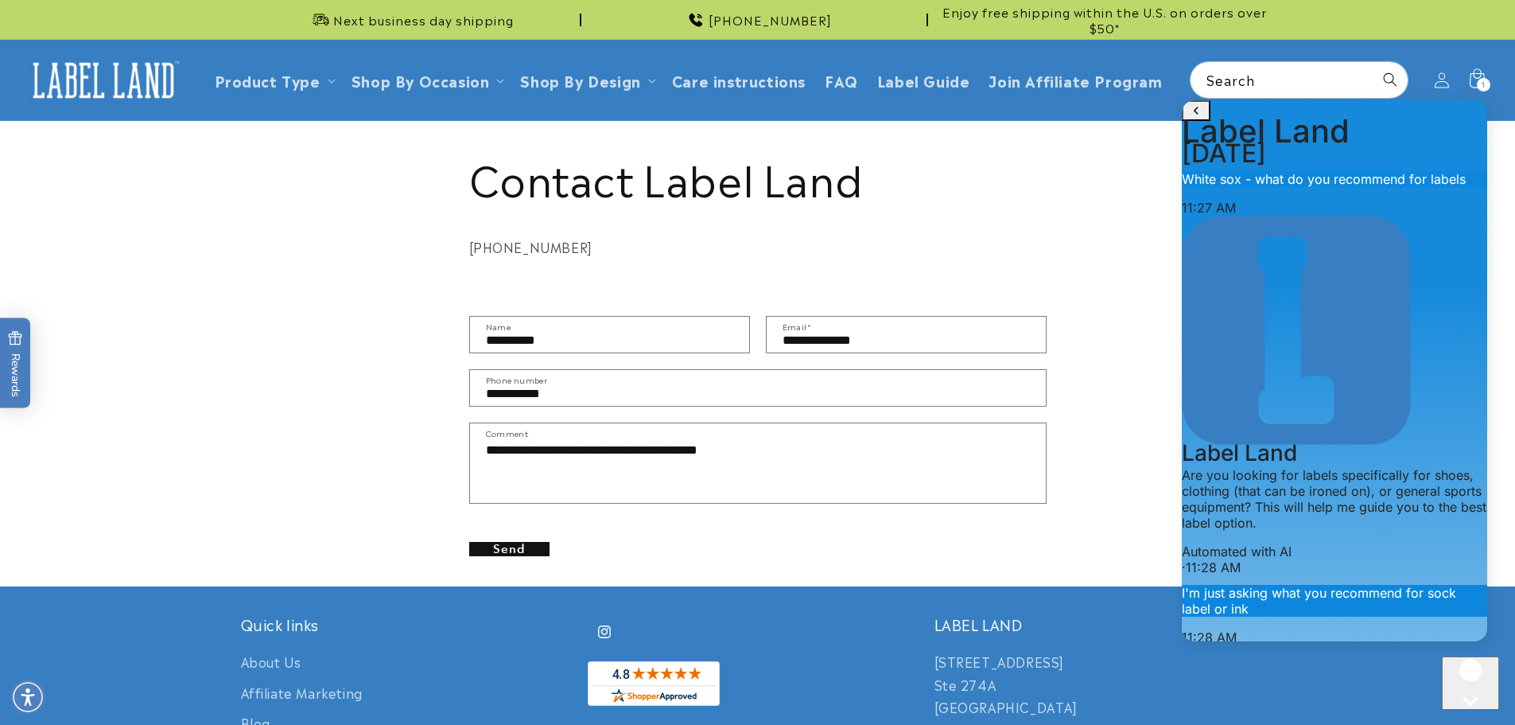
scroll to position [647, 0]
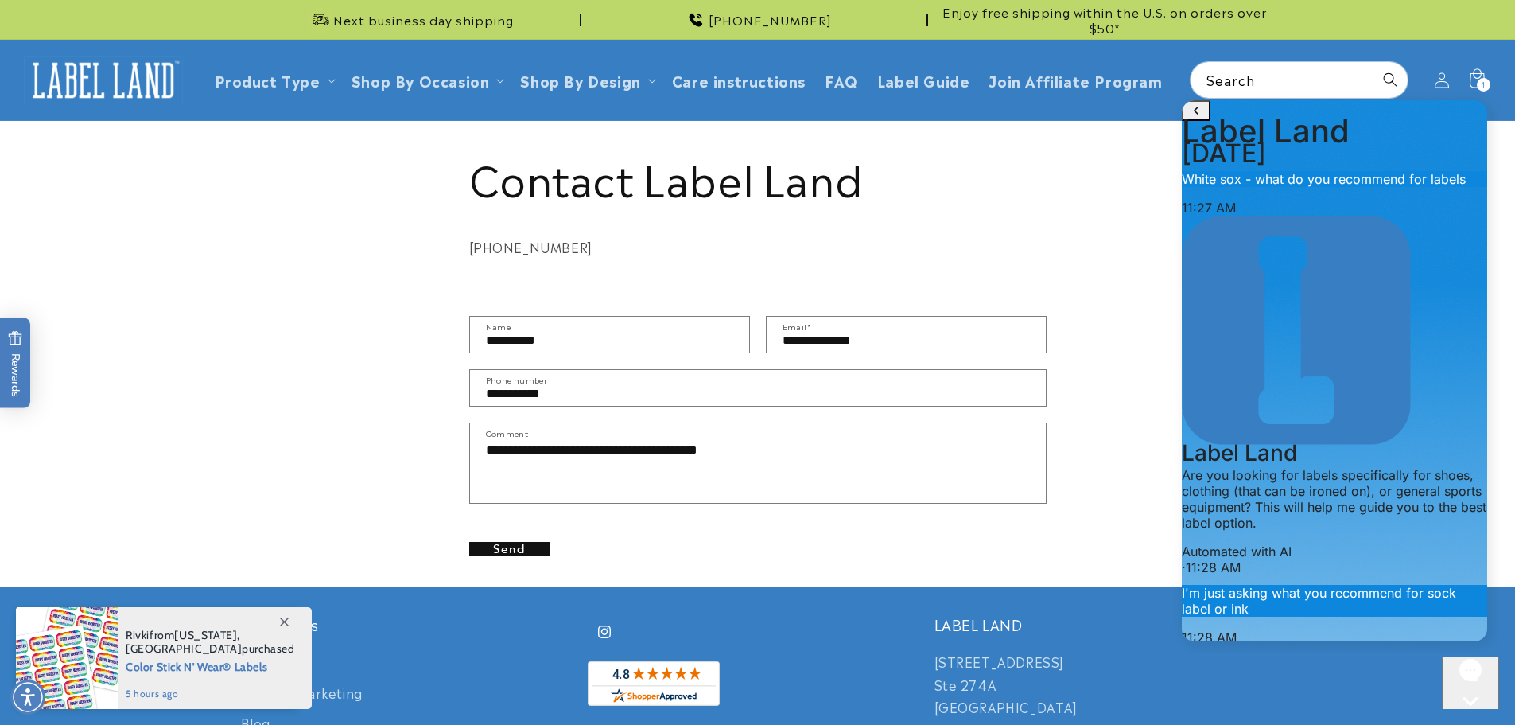
type textarea "*********"
type textarea "***"
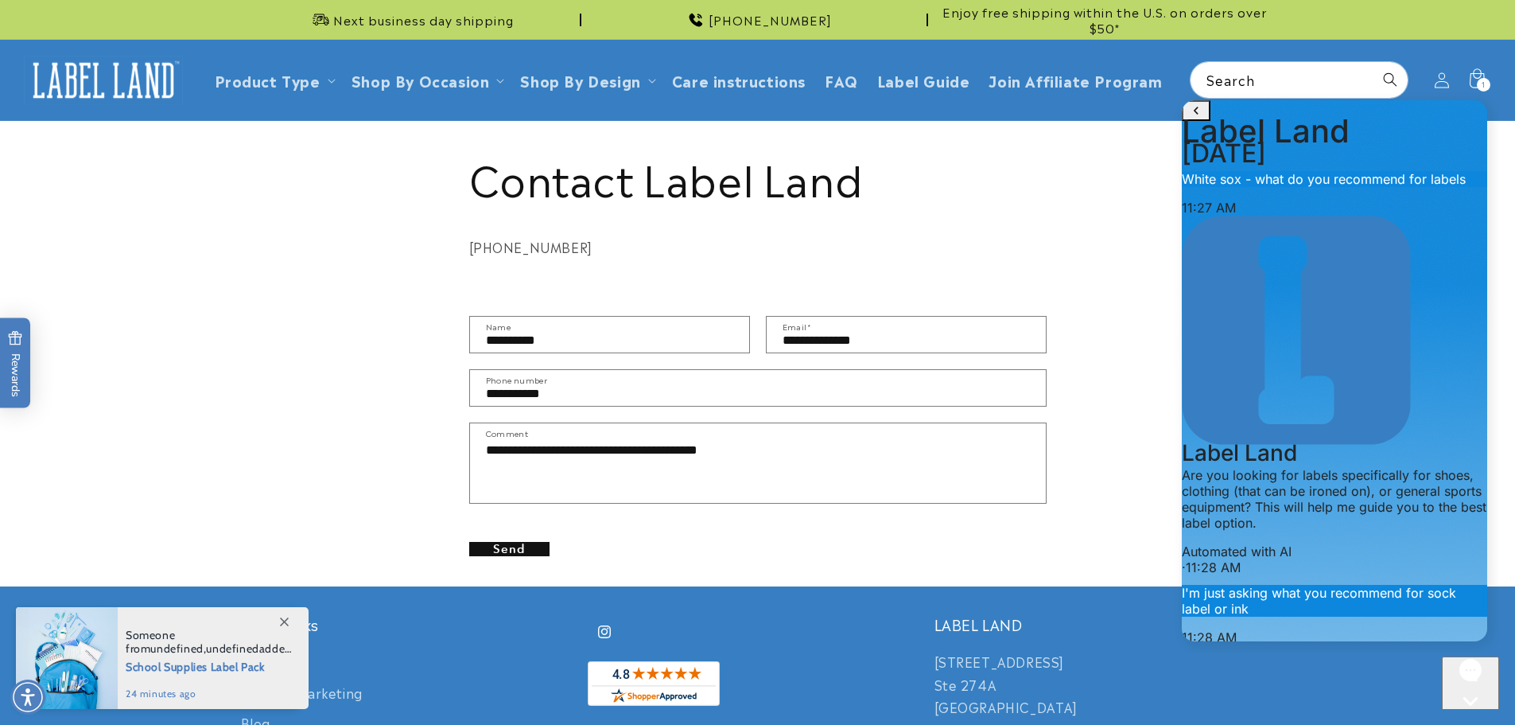
scroll to position [1207, 0]
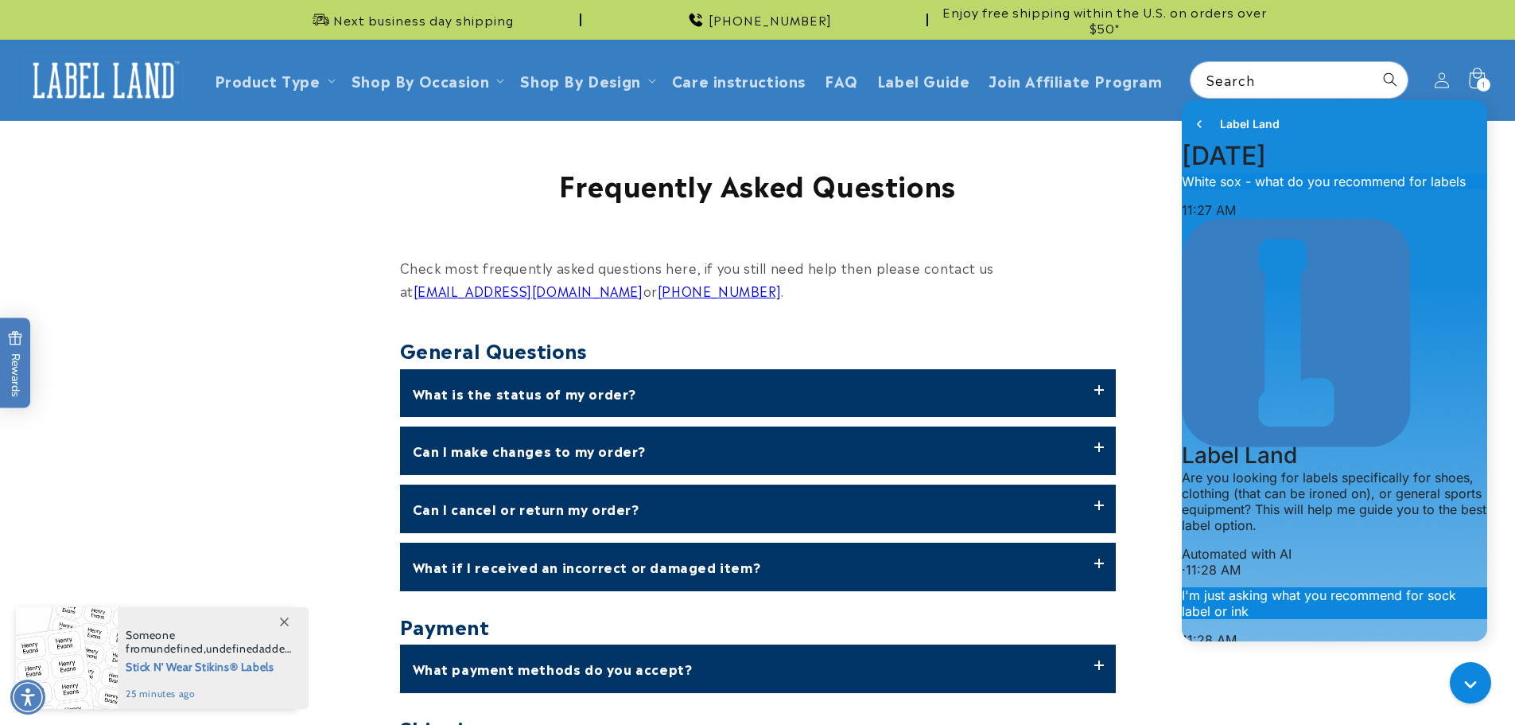
click at [1474, 80] on icon at bounding box center [1476, 79] width 37 height 37
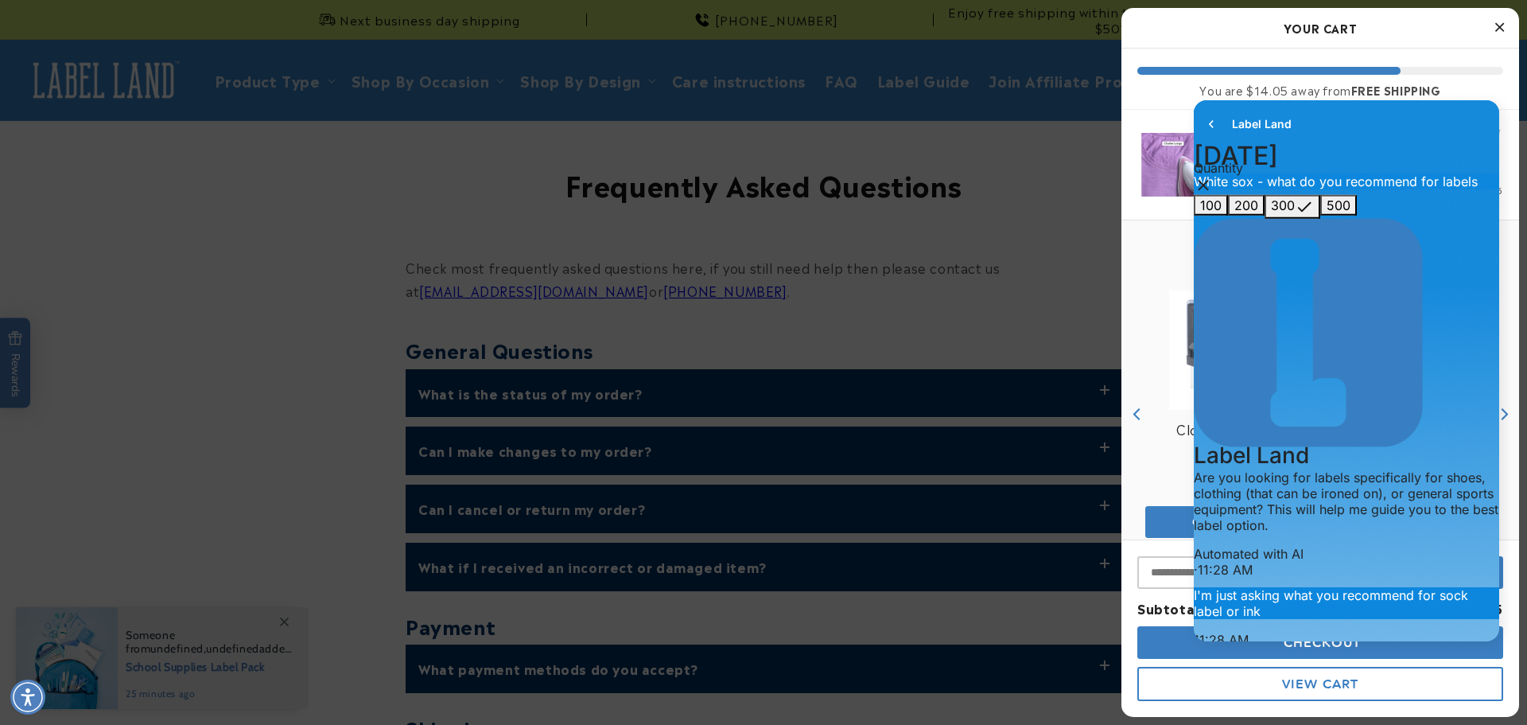
click at [1480, 61] on div "Free Shipping You are $14.05 away from FREE SHIPPING" at bounding box center [1321, 79] width 398 height 61
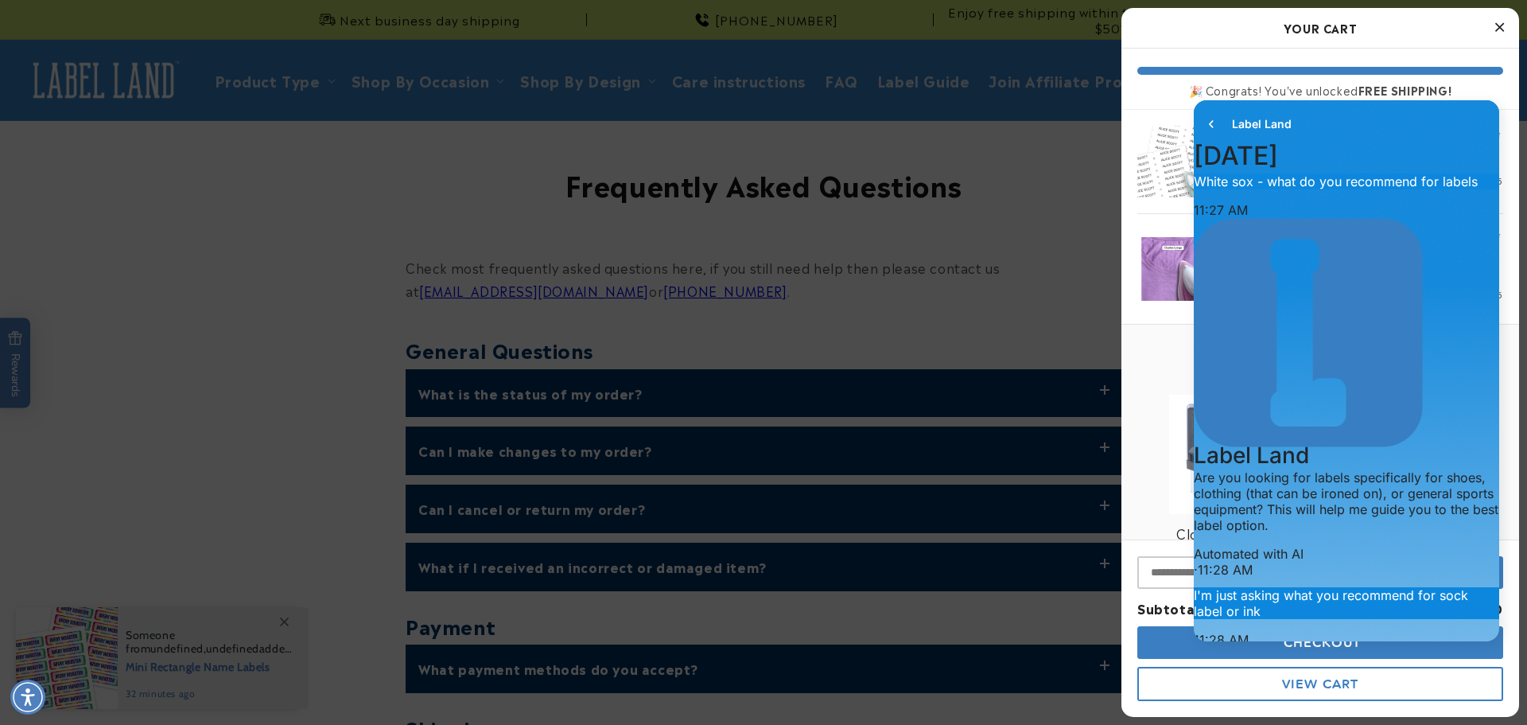
drag, startPoint x: 1262, startPoint y: 509, endPoint x: 1220, endPoint y: 511, distance: 42.2
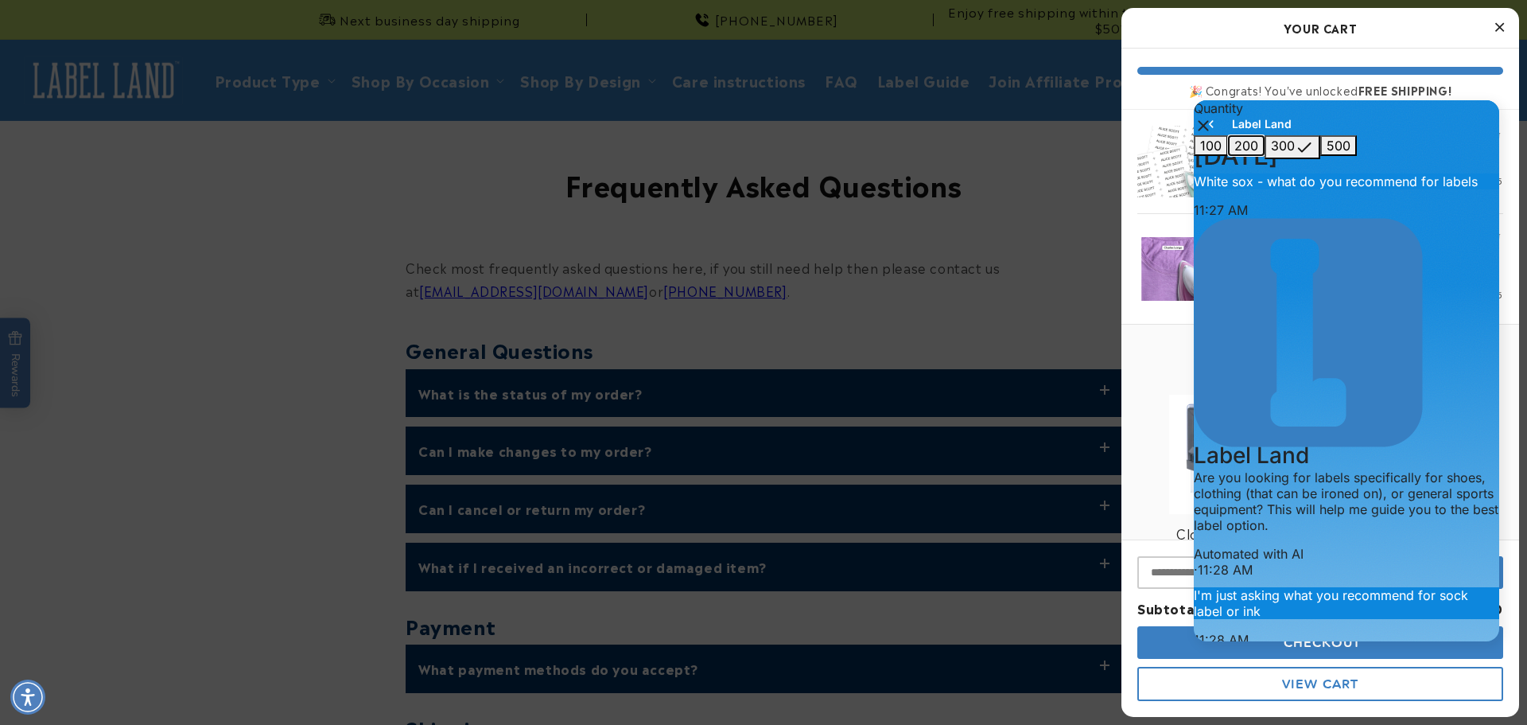
click at [1235, 154] on span "200" at bounding box center [1247, 146] width 24 height 16
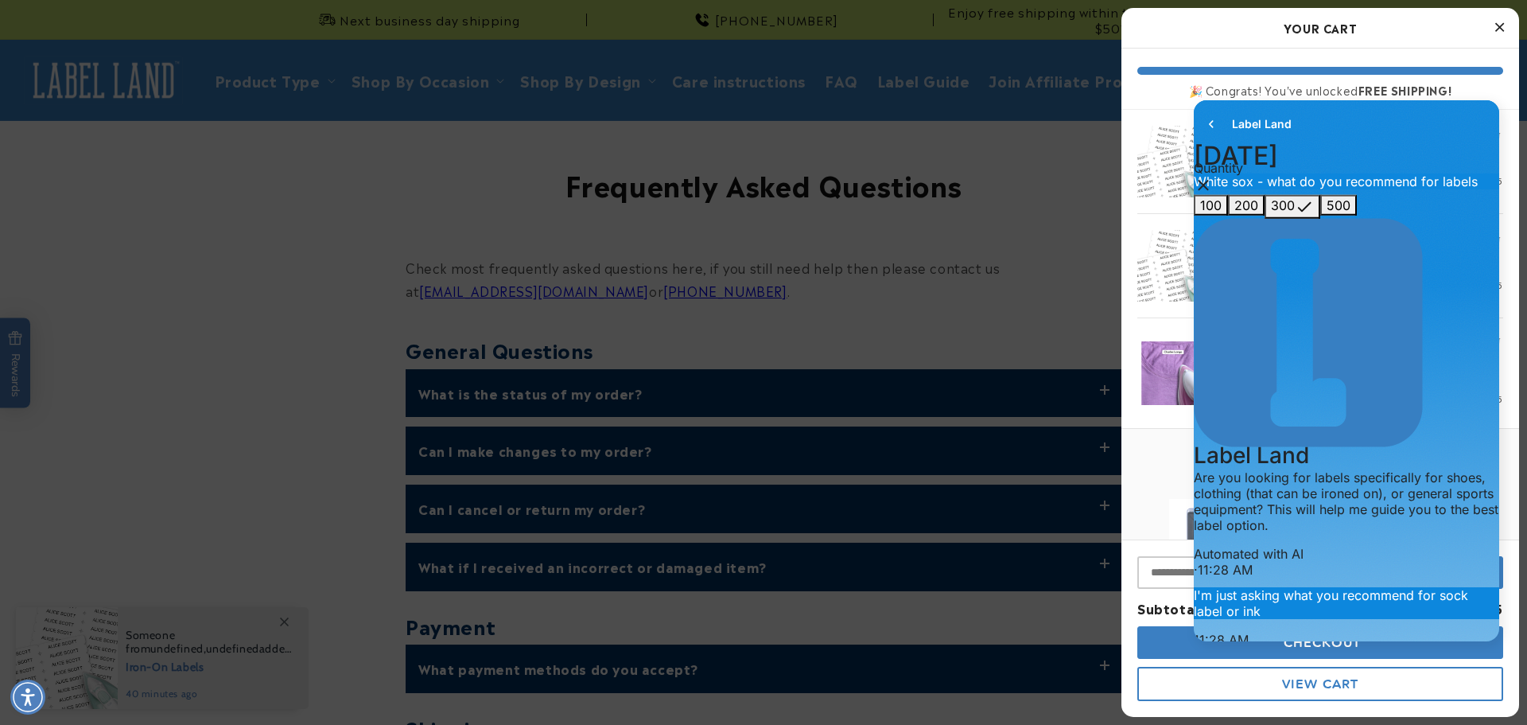
click at [1297, 682] on span "View Cart" at bounding box center [1320, 683] width 76 height 15
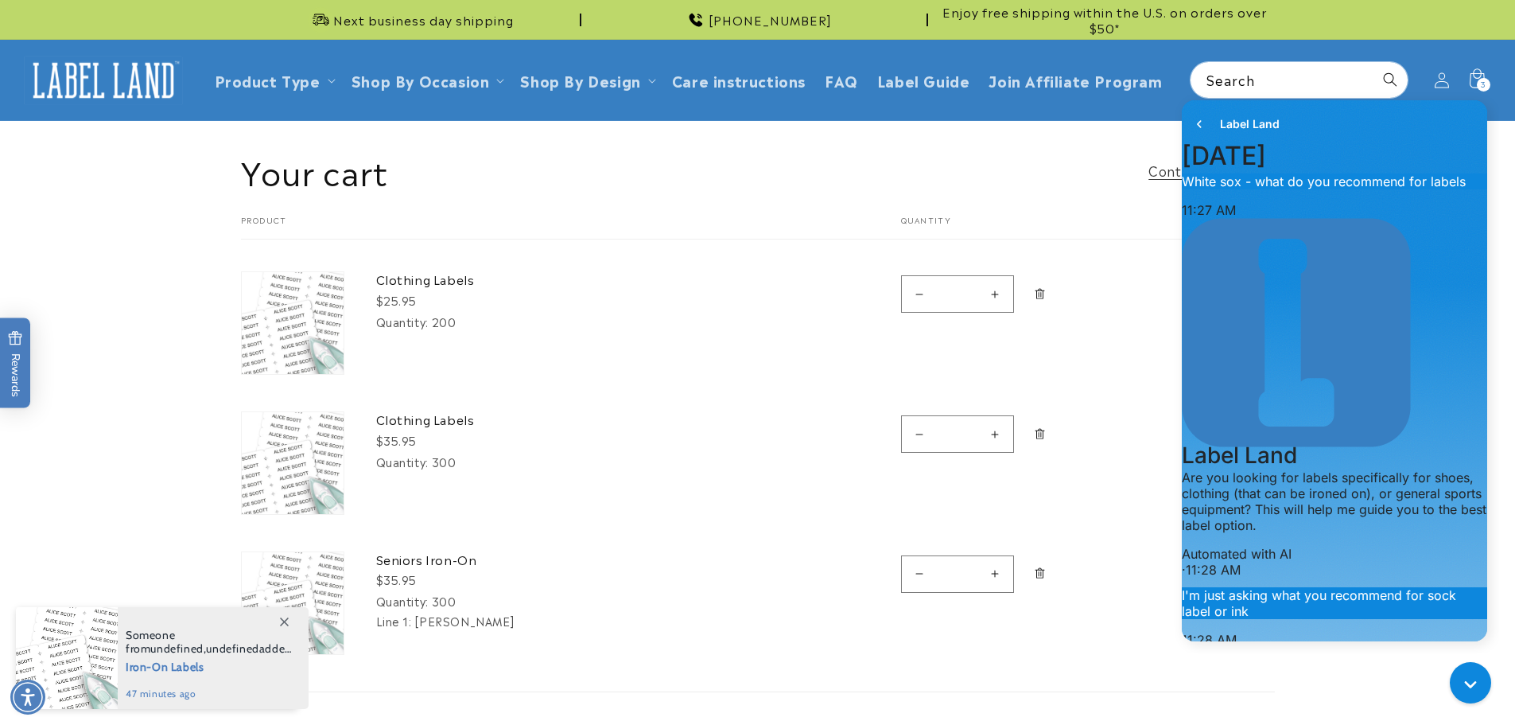
scroll to position [1207, 0]
click at [1040, 437] on icon "Remove Clothing Labels - 300" at bounding box center [1040, 434] width 12 height 12
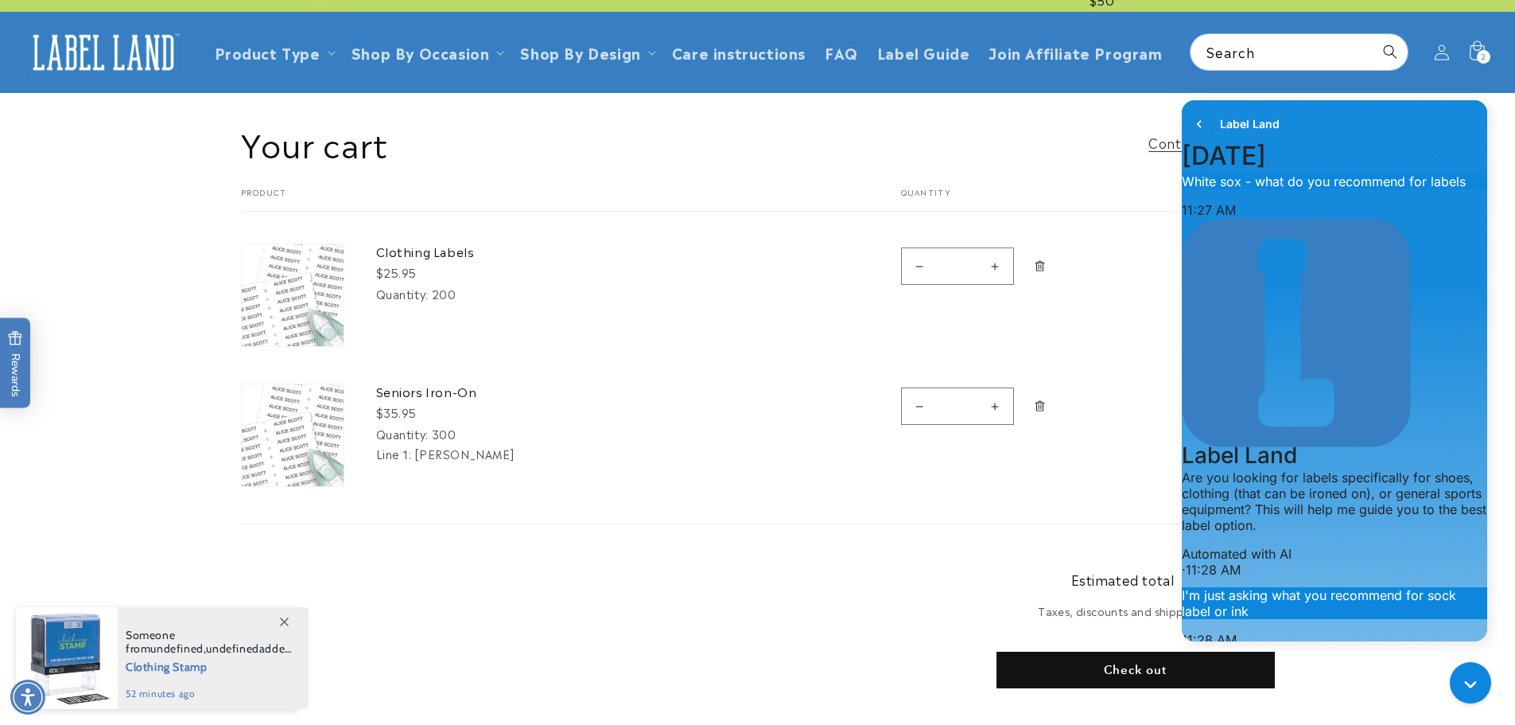
scroll to position [0, 0]
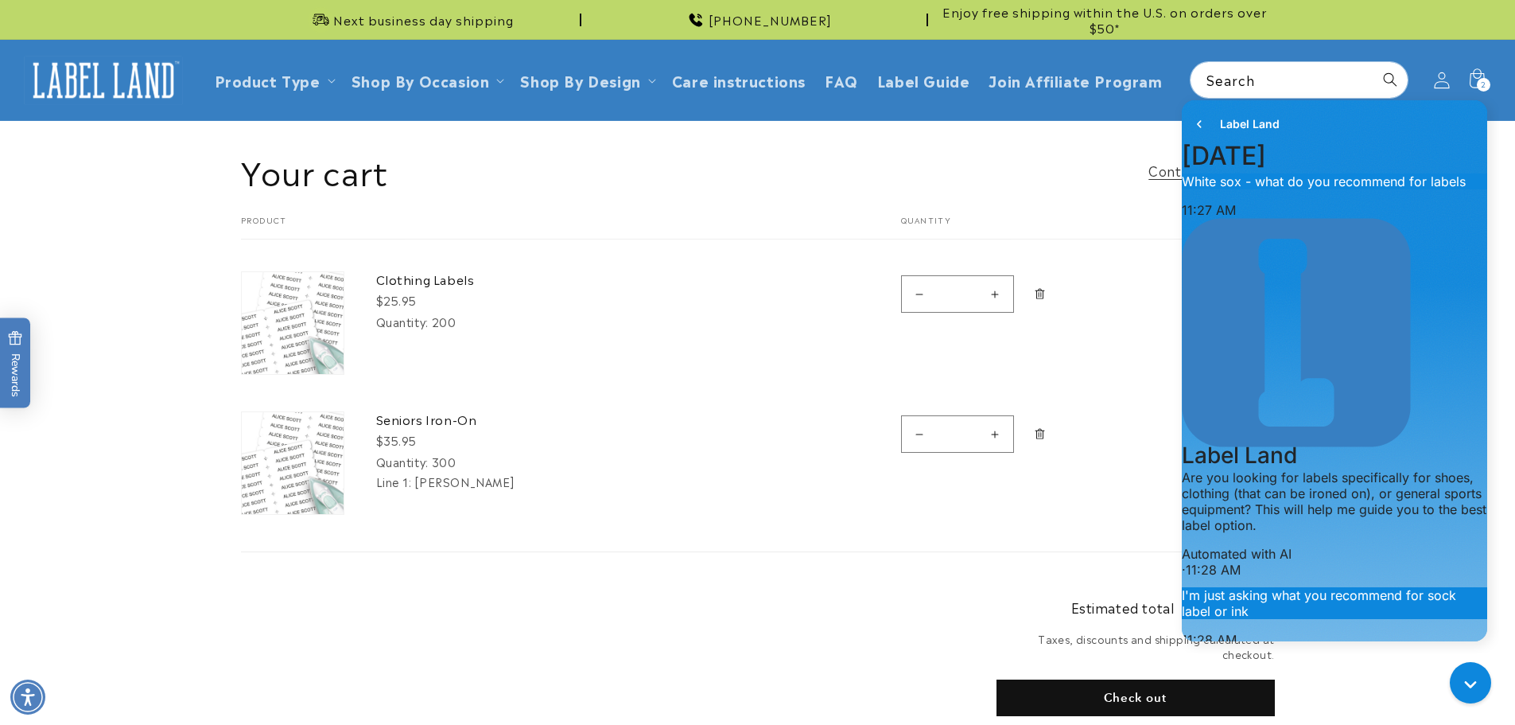
click at [1441, 80] on icon at bounding box center [1441, 80] width 17 height 17
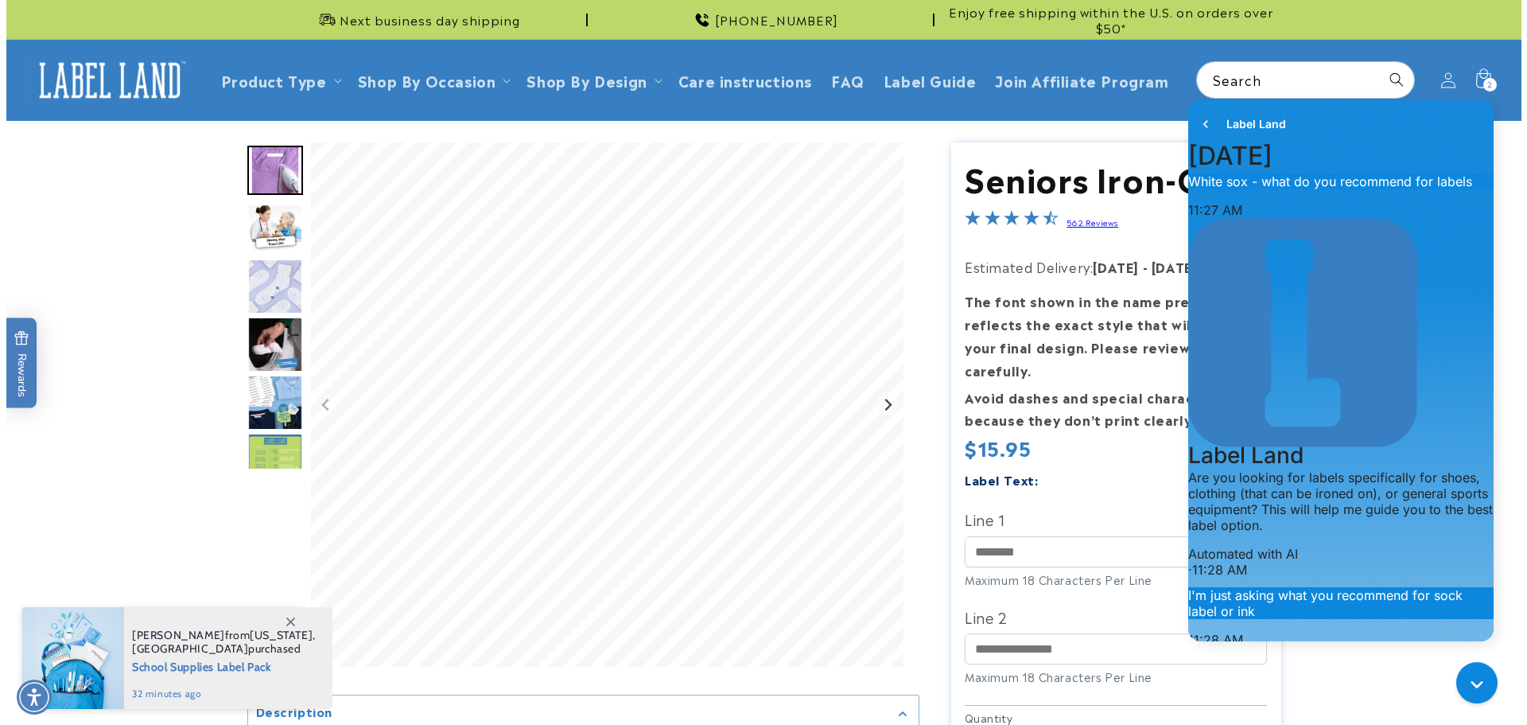
scroll to position [1250, 0]
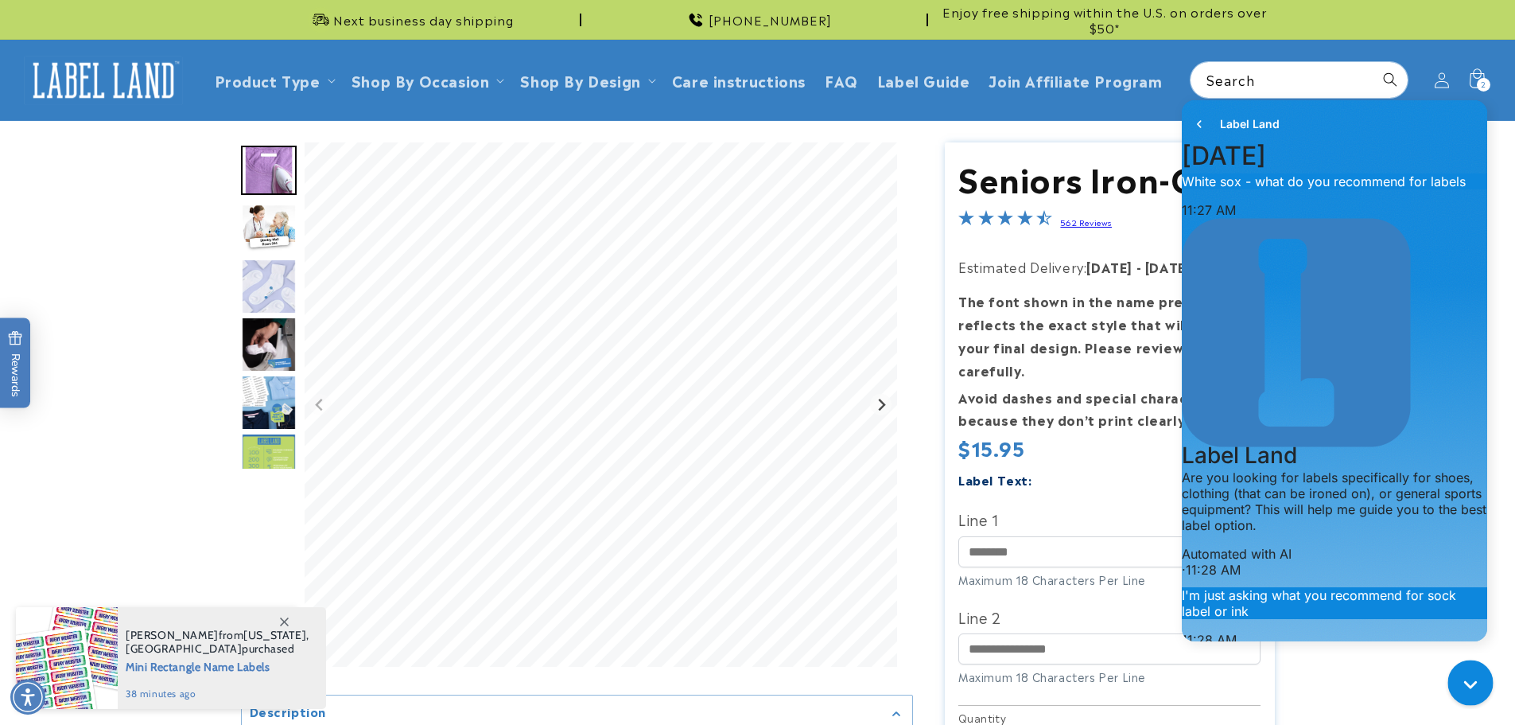
click at [1460, 682] on button "Chat with us" at bounding box center [1470, 681] width 45 height 45
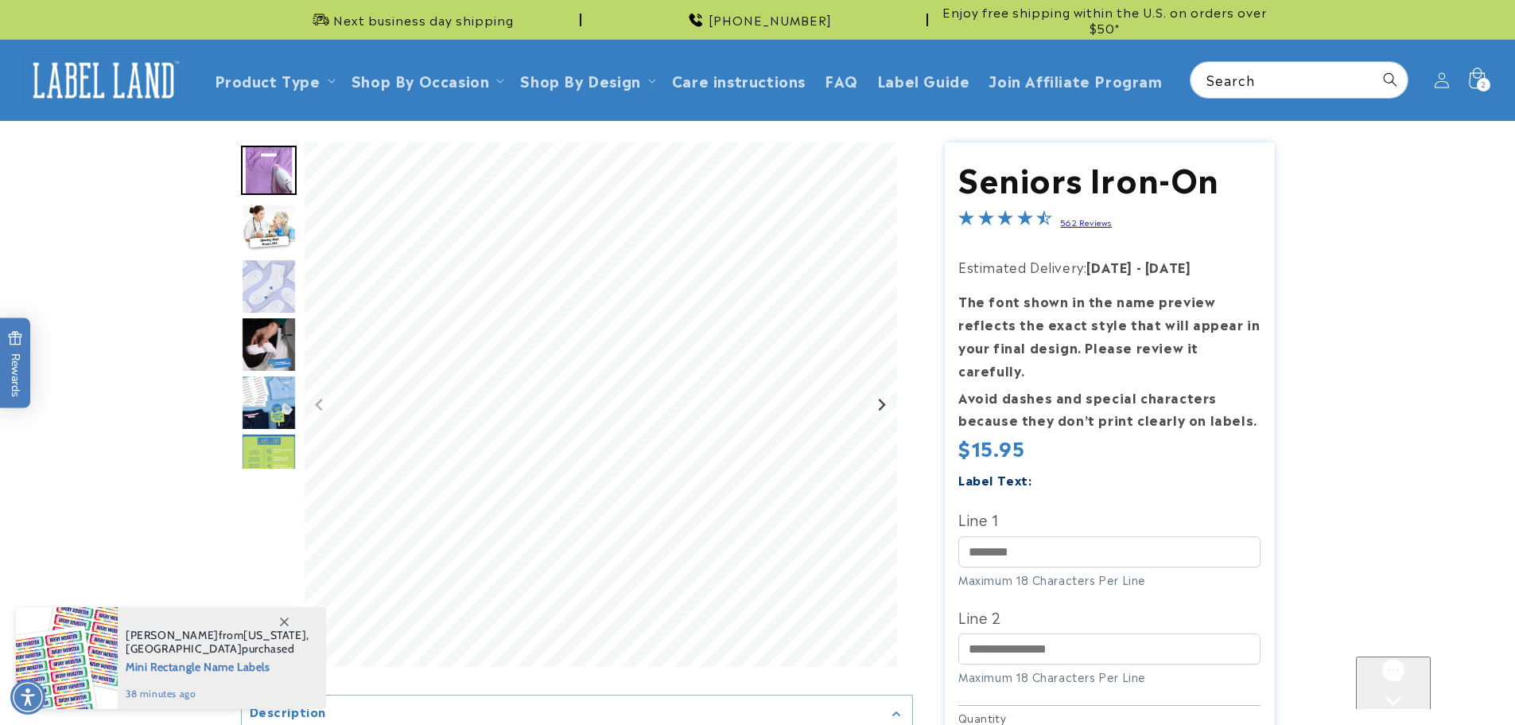
click at [1489, 83] on div "2 2 items" at bounding box center [1484, 85] width 14 height 14
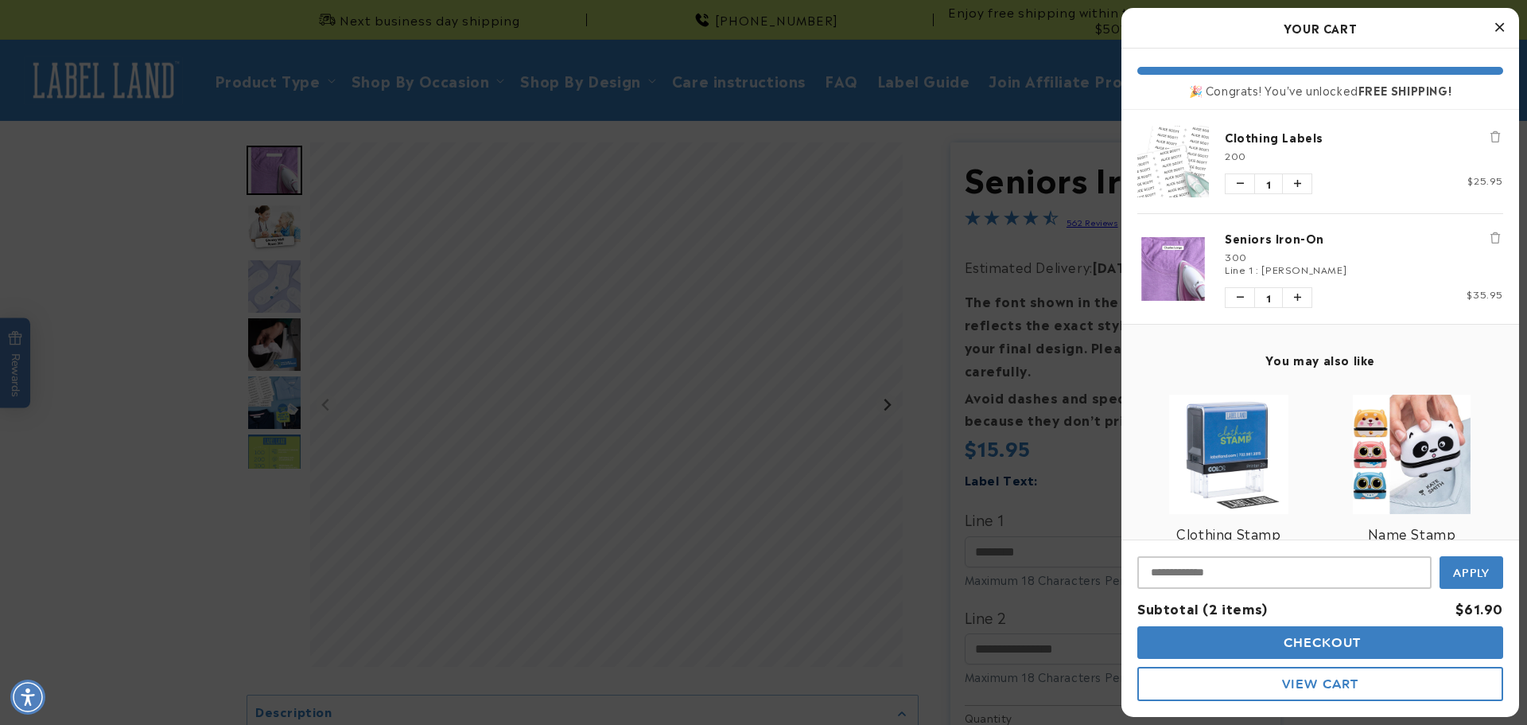
click at [1296, 636] on span "Checkout" at bounding box center [1321, 642] width 82 height 15
